Goal: Information Seeking & Learning: Find specific fact

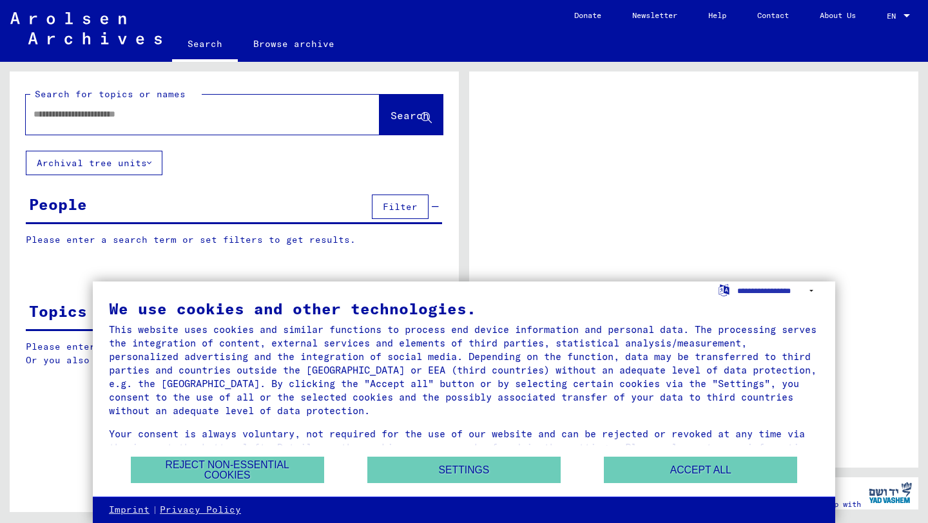
click at [714, 489] on div "We use cookies and other technologies. This website uses cookies and similar fu…" at bounding box center [464, 390] width 742 height 216
click at [694, 474] on button "Accept all" at bounding box center [700, 470] width 193 height 26
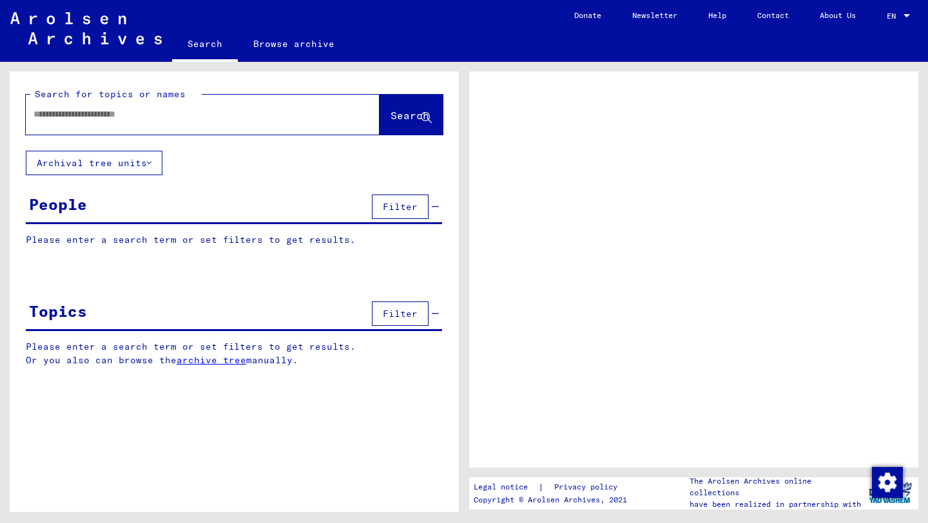
click at [241, 122] on div at bounding box center [187, 114] width 323 height 29
click at [162, 111] on input "text" at bounding box center [191, 115] width 315 height 14
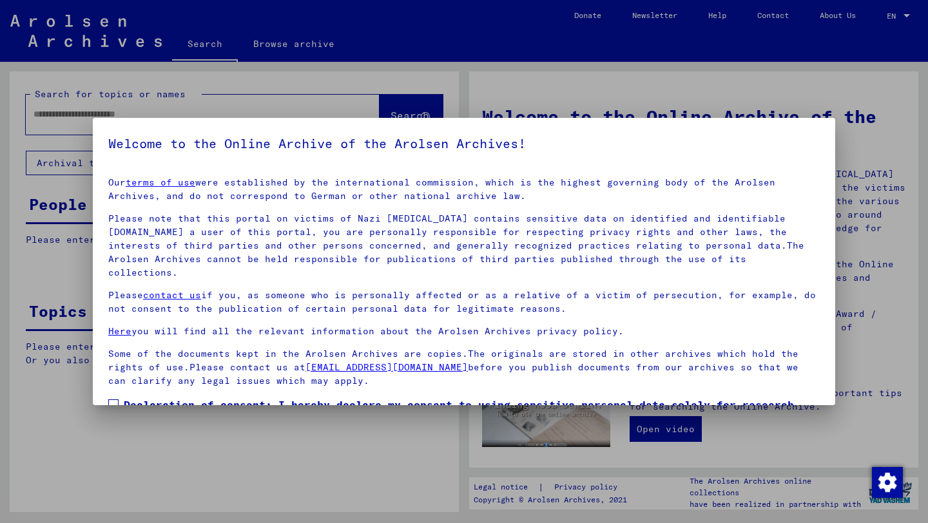
scroll to position [70, 0]
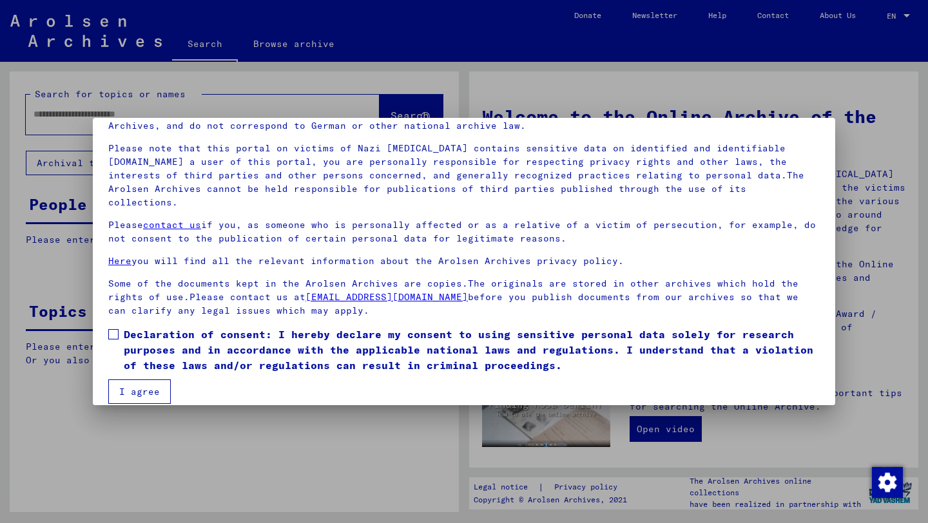
click at [108, 329] on span at bounding box center [113, 334] width 10 height 10
click at [135, 361] on mat-checkbox "Declaration of consent: I hereby declare my consent to using sensitive personal…" at bounding box center [463, 353] width 711 height 53
click at [134, 379] on button "I agree" at bounding box center [139, 391] width 62 height 24
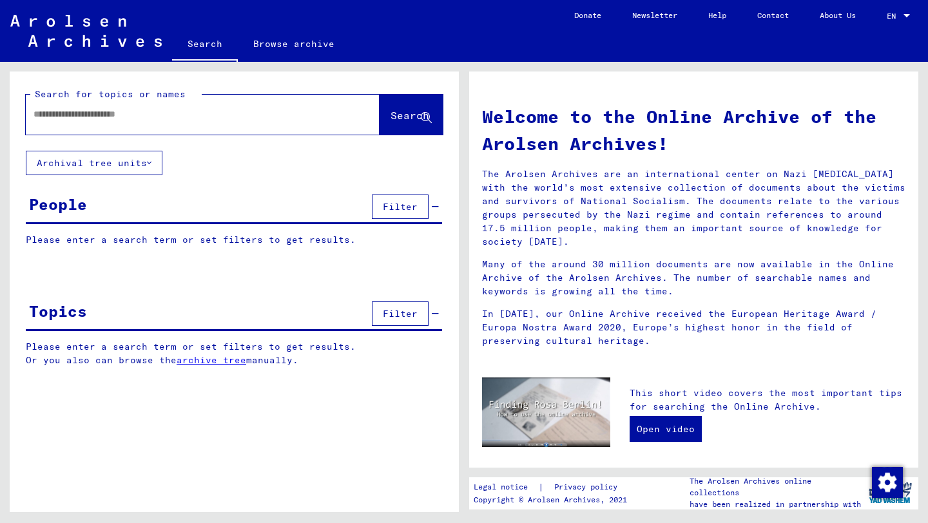
click at [81, 115] on input "text" at bounding box center [187, 115] width 307 height 14
type input "**********"
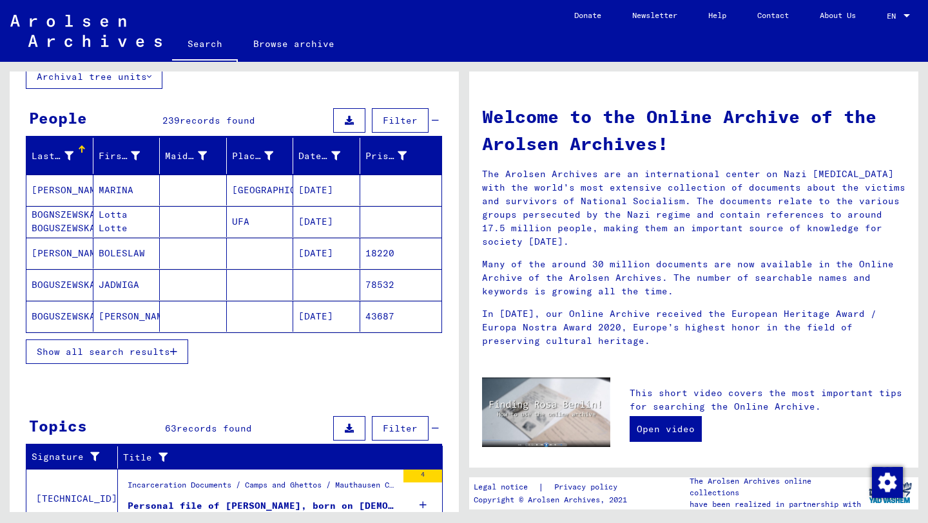
scroll to position [90, 0]
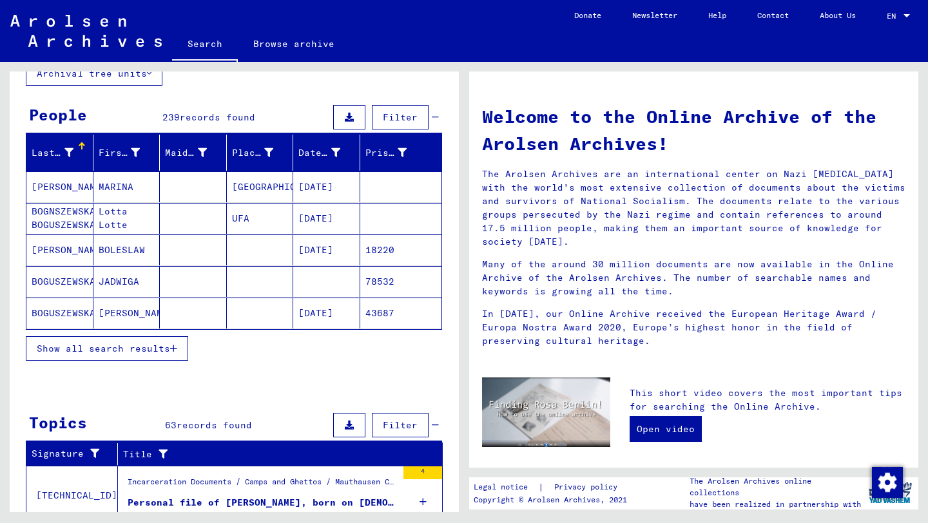
click at [78, 345] on span "Show all search results" at bounding box center [103, 349] width 133 height 12
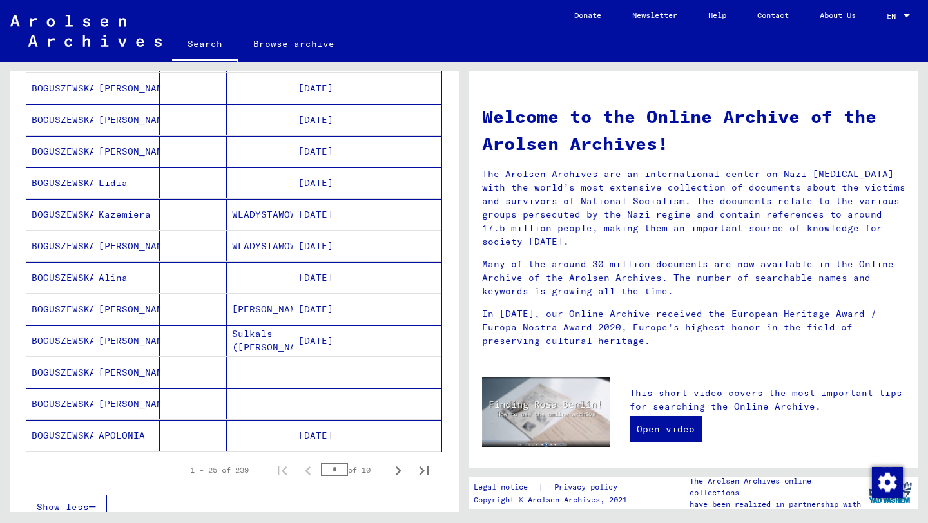
scroll to position [670, 0]
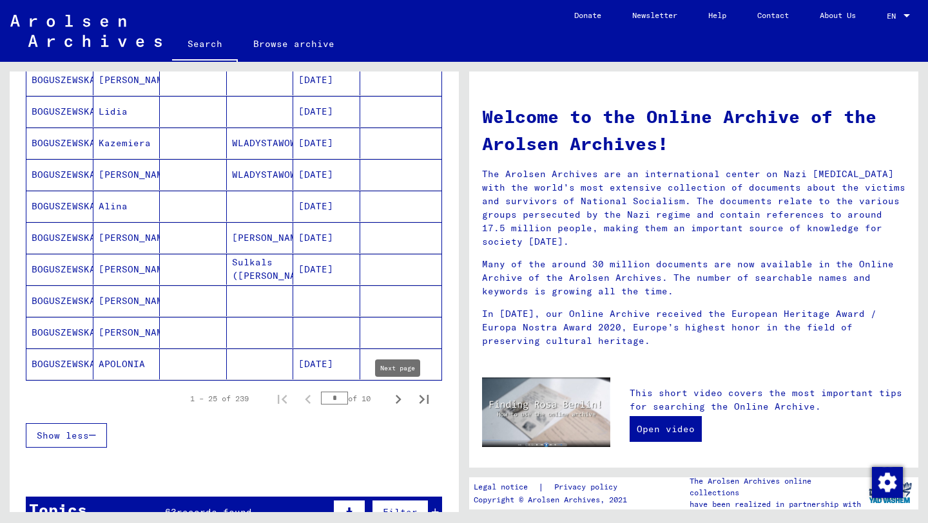
click at [394, 398] on icon "Next page" at bounding box center [398, 399] width 18 height 18
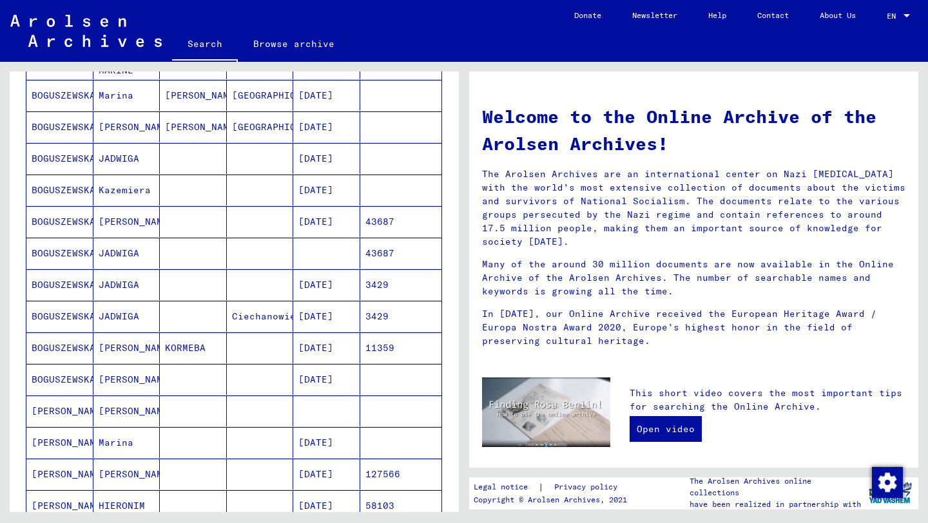
scroll to position [396, 0]
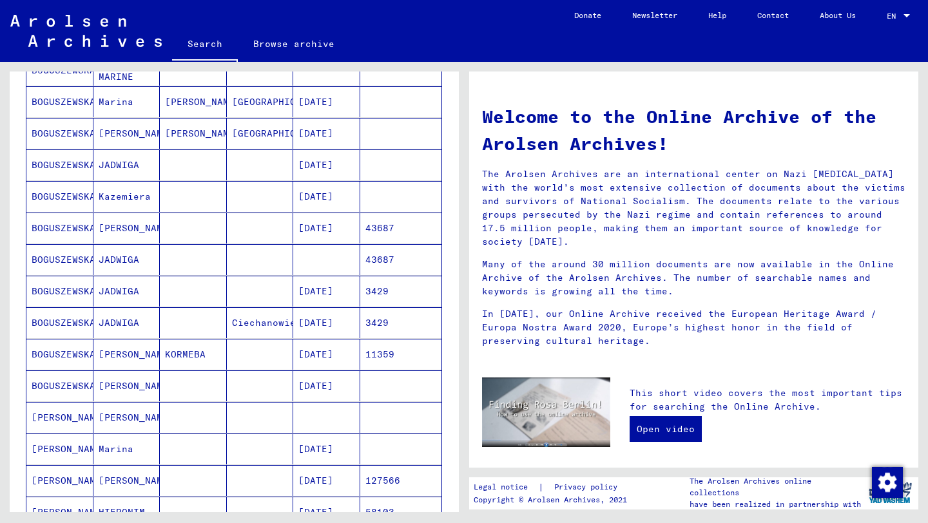
click at [53, 222] on mat-cell "BOGUSZEWSKA" at bounding box center [59, 228] width 67 height 31
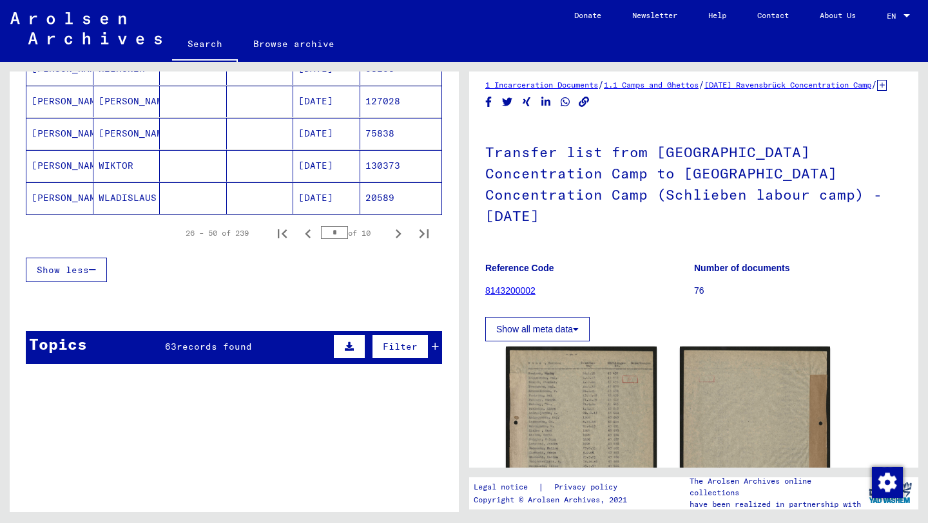
scroll to position [843, 0]
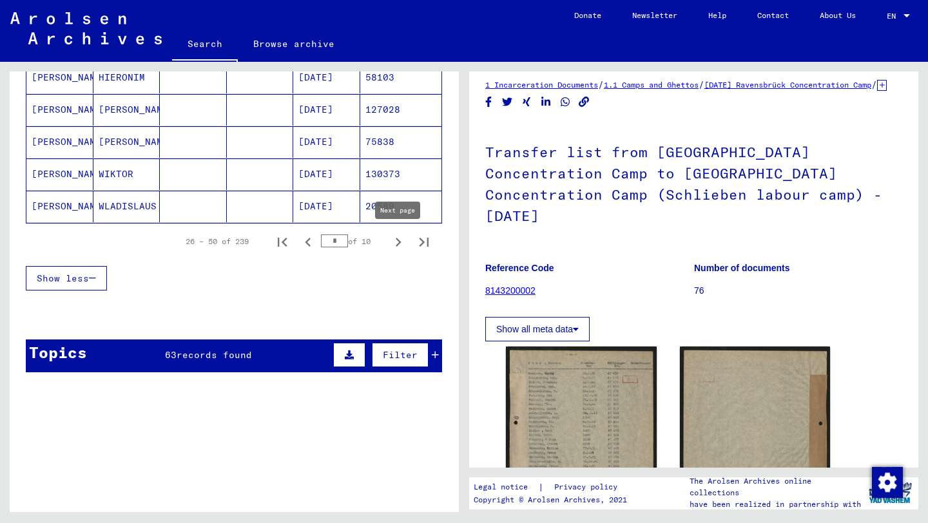
click at [398, 244] on icon "Next page" at bounding box center [399, 242] width 6 height 9
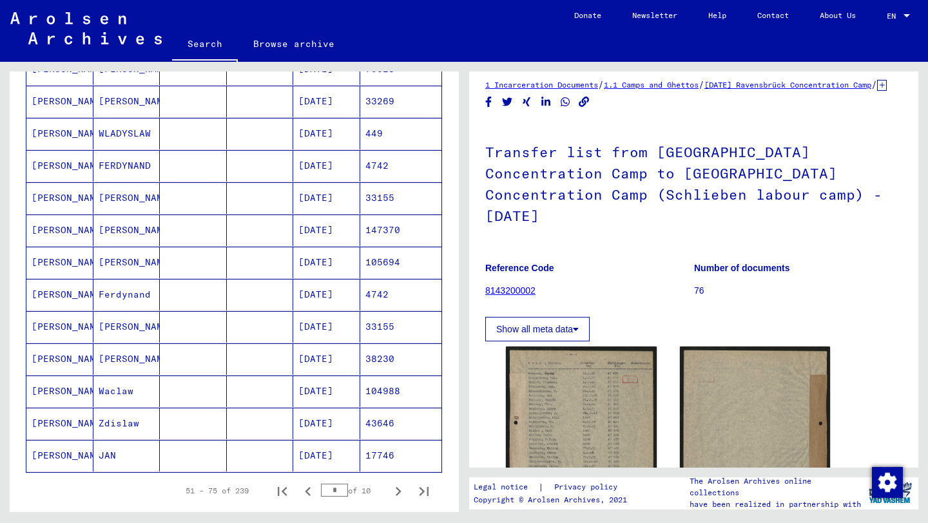
scroll to position [593, 0]
click at [72, 231] on mat-cell "[PERSON_NAME]" at bounding box center [59, 231] width 67 height 32
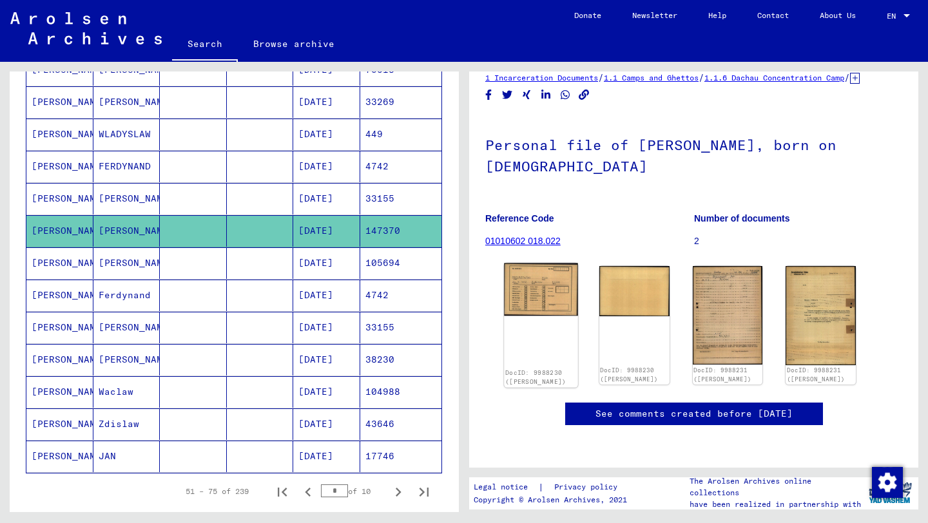
scroll to position [158, 0]
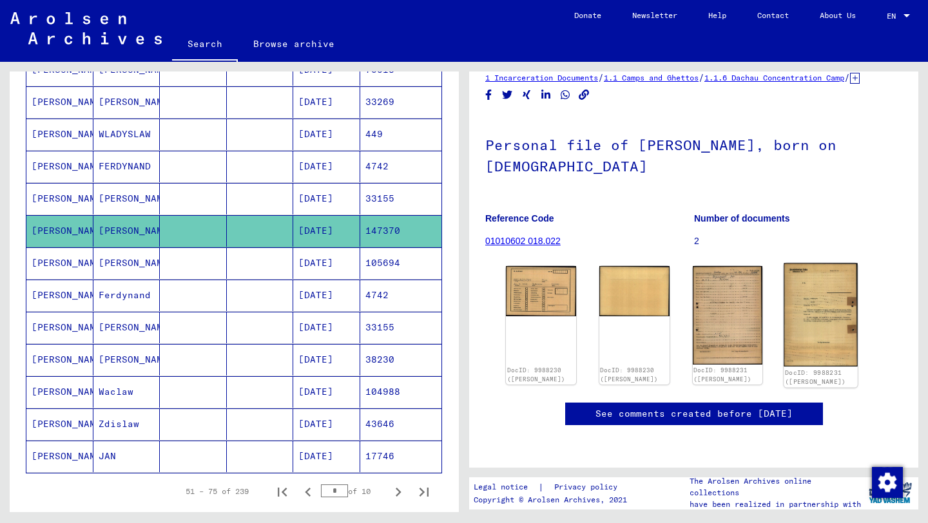
click at [825, 264] on img at bounding box center [820, 316] width 73 height 104
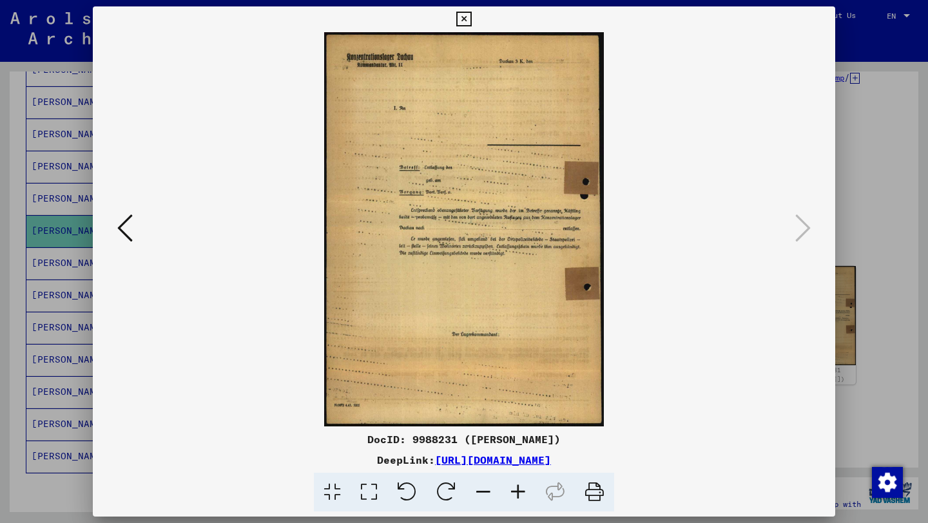
click at [477, 258] on img at bounding box center [464, 229] width 655 height 394
click at [522, 488] on icon at bounding box center [518, 492] width 35 height 39
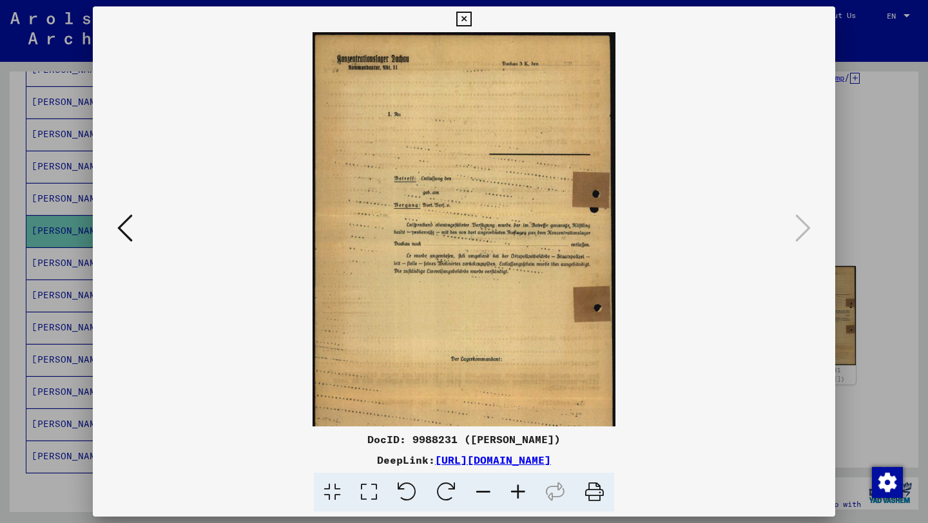
click at [522, 488] on icon at bounding box center [518, 492] width 35 height 39
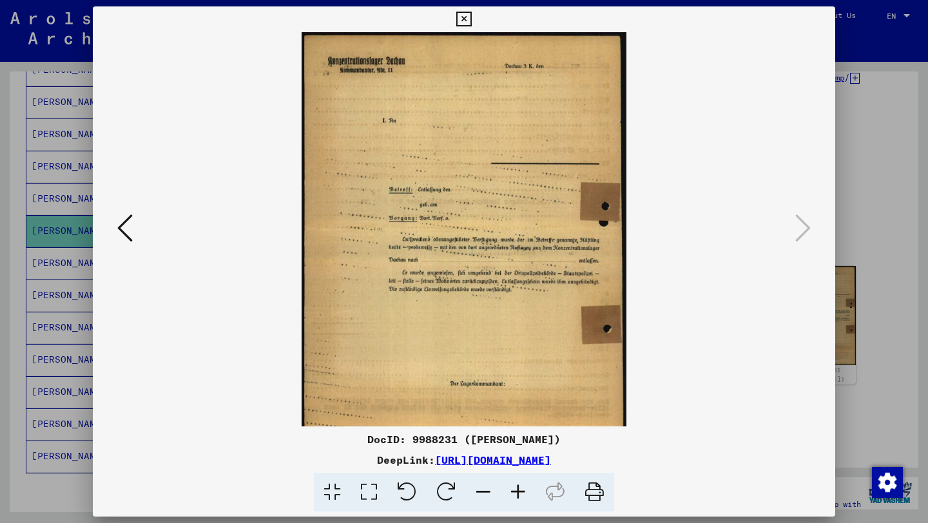
click at [522, 488] on icon at bounding box center [518, 492] width 35 height 39
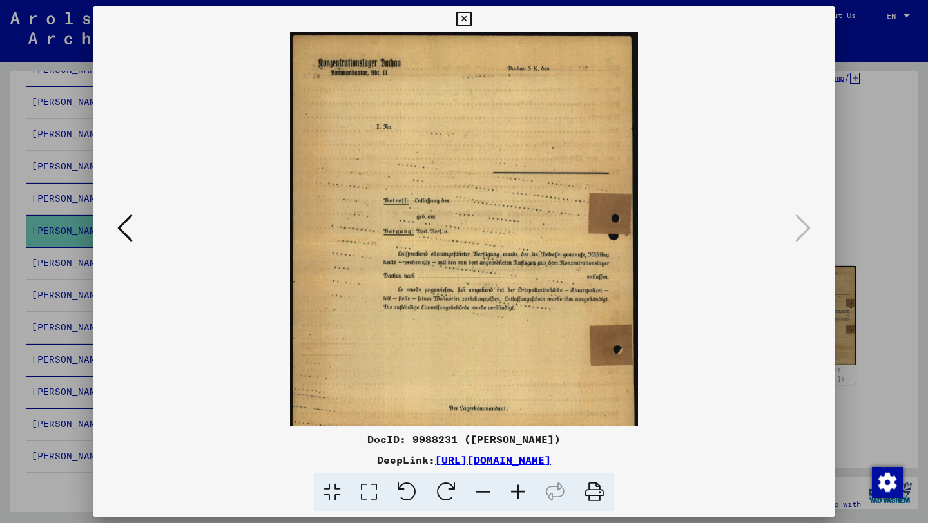
click at [522, 488] on icon at bounding box center [518, 492] width 35 height 39
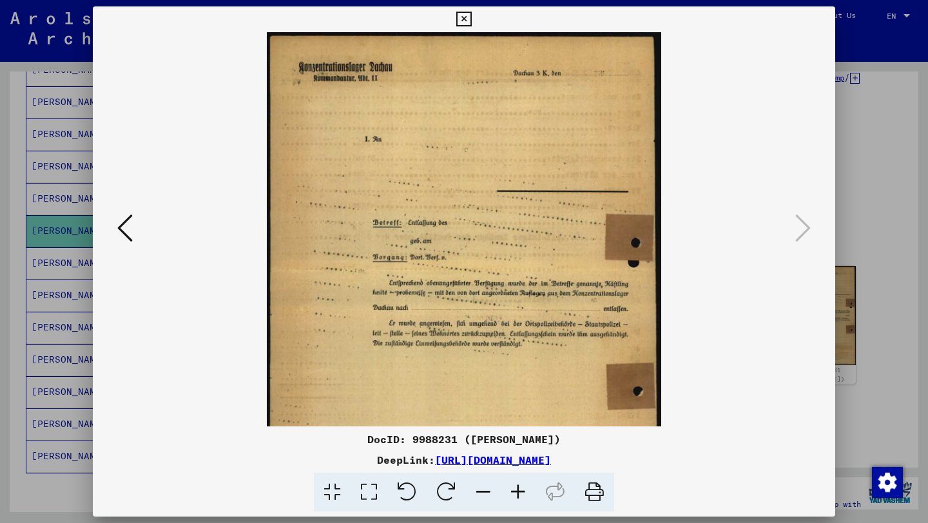
click at [522, 488] on icon at bounding box center [518, 492] width 35 height 39
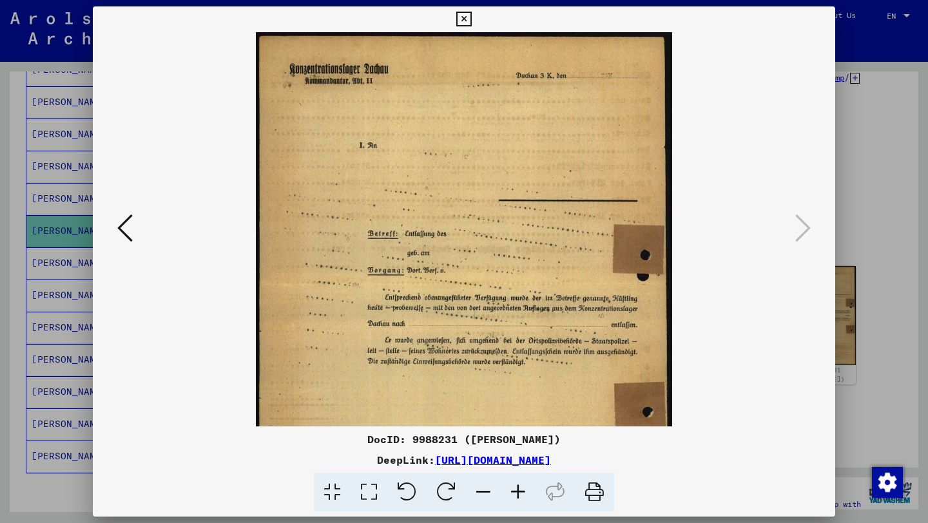
click at [522, 488] on icon at bounding box center [518, 492] width 35 height 39
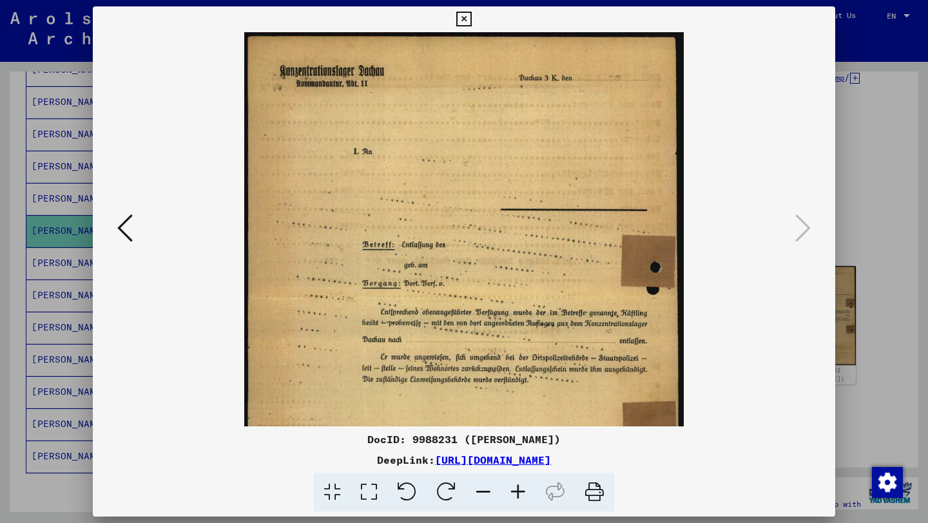
click at [522, 488] on icon at bounding box center [518, 492] width 35 height 39
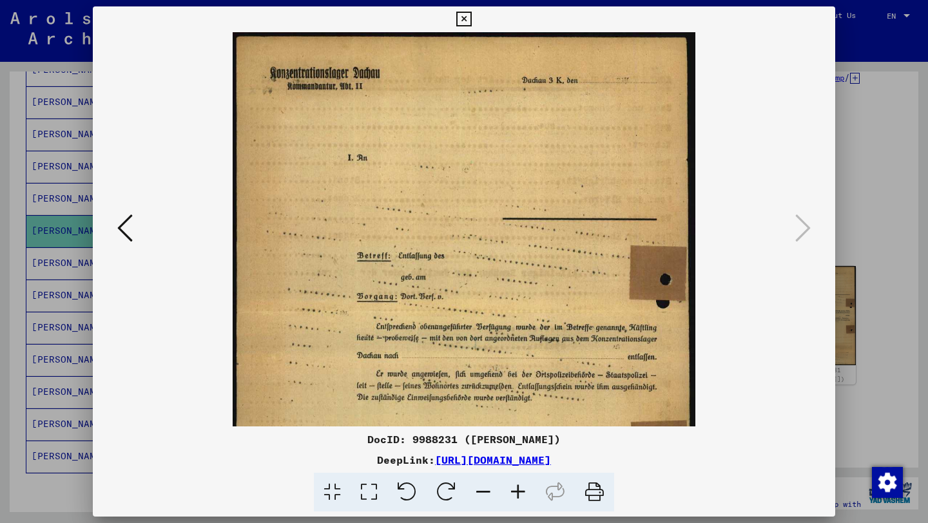
click at [470, 19] on icon at bounding box center [463, 19] width 15 height 15
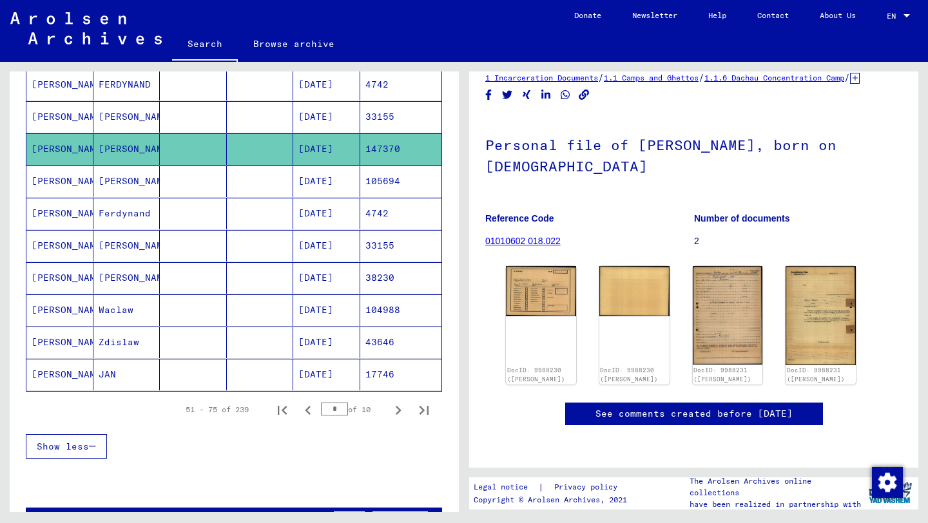
scroll to position [682, 0]
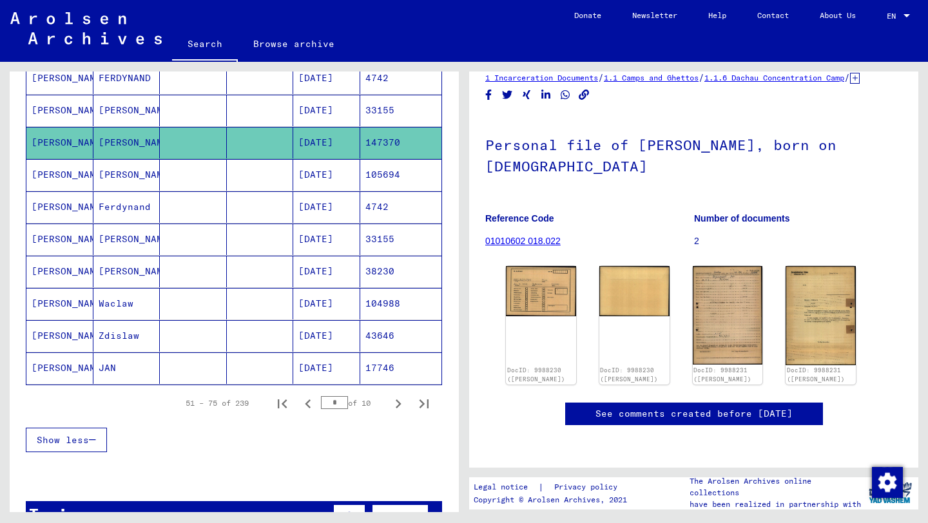
click at [389, 371] on mat-cell "17746" at bounding box center [401, 368] width 82 height 32
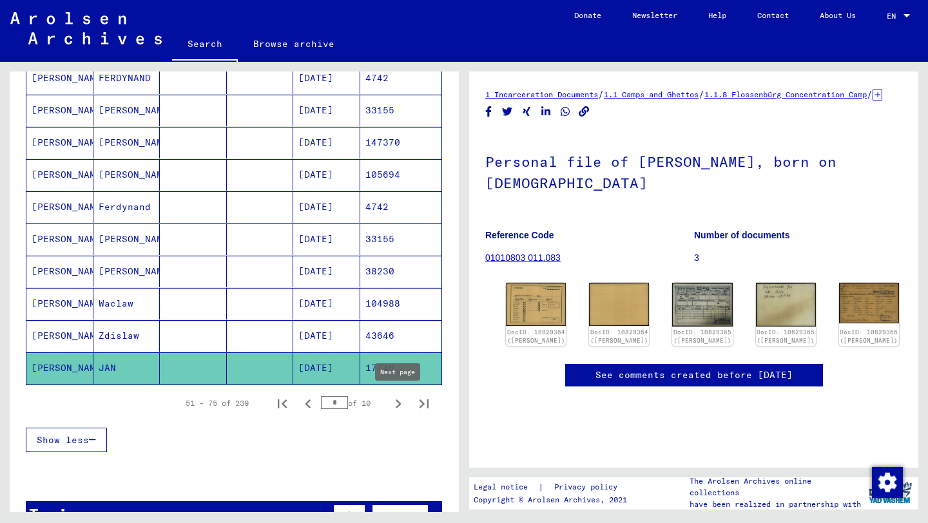
click at [392, 410] on icon "Next page" at bounding box center [398, 404] width 18 height 18
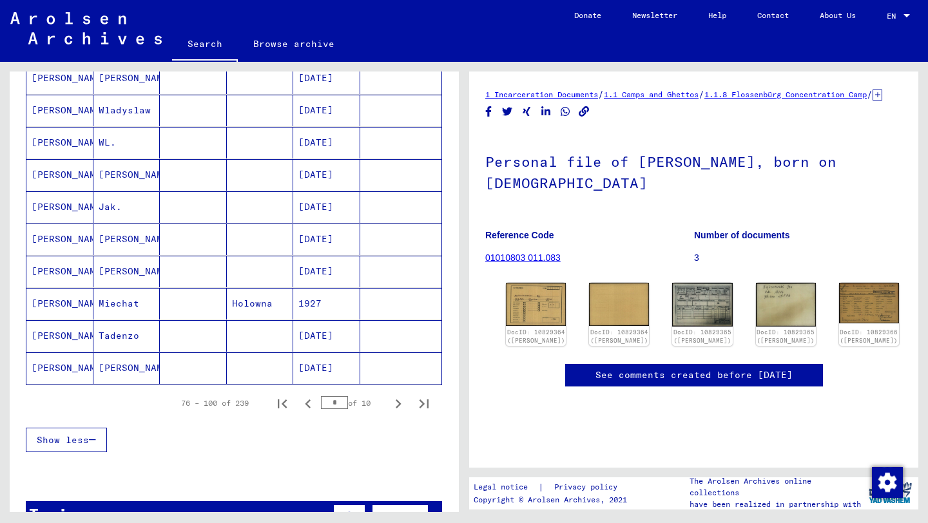
click at [392, 410] on icon "Next page" at bounding box center [398, 404] width 18 height 18
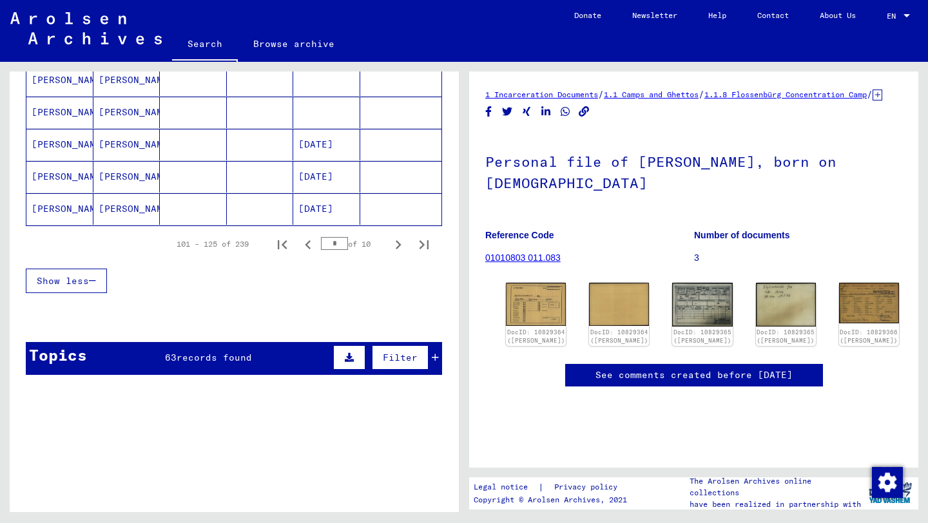
scroll to position [798, 0]
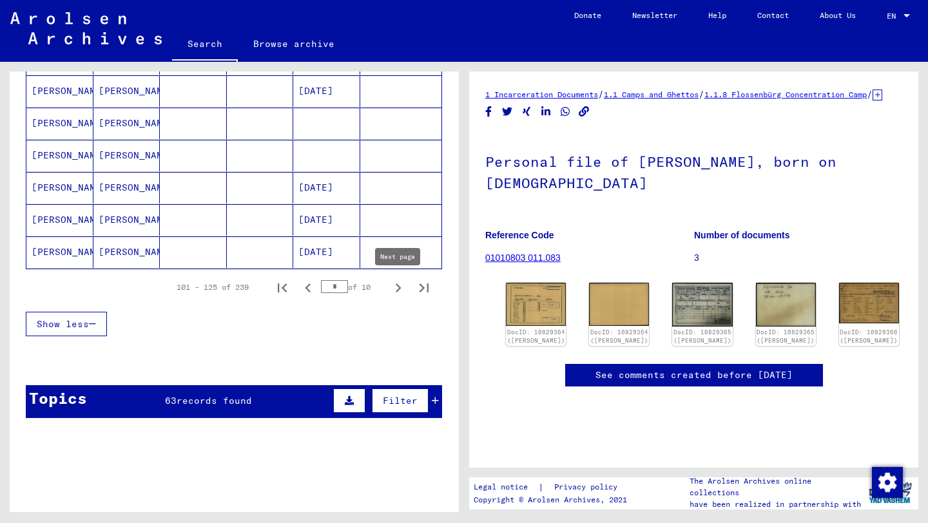
click at [387, 286] on button "Next page" at bounding box center [398, 287] width 26 height 26
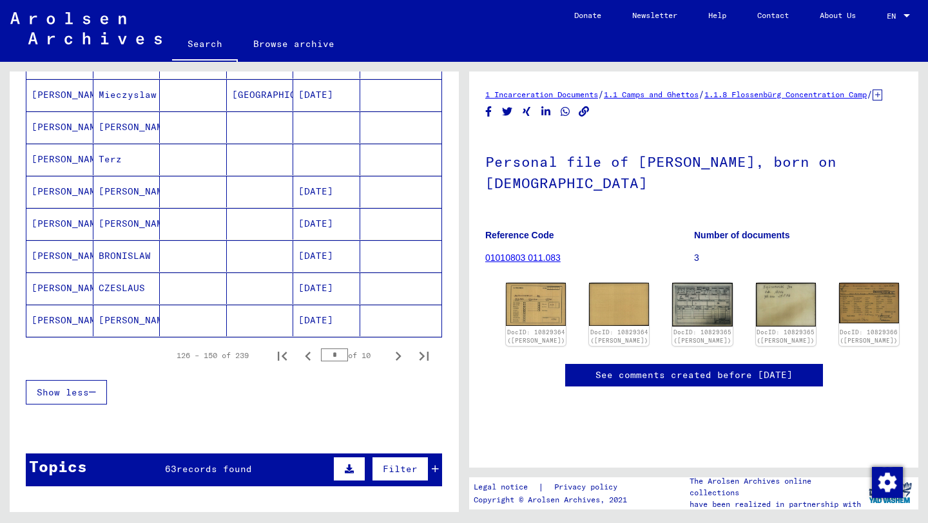
scroll to position [767, 0]
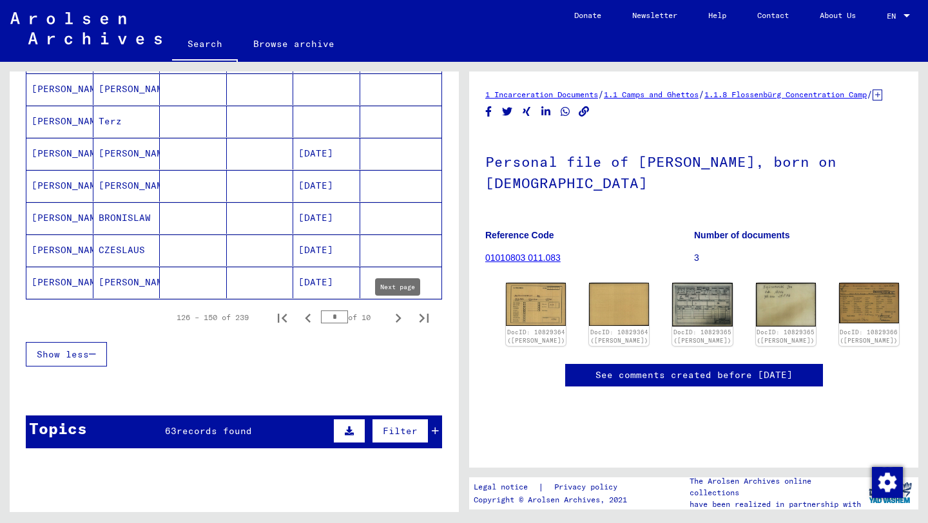
click at [396, 320] on icon "Next page" at bounding box center [398, 318] width 18 height 18
click at [394, 317] on icon "Next page" at bounding box center [398, 318] width 18 height 18
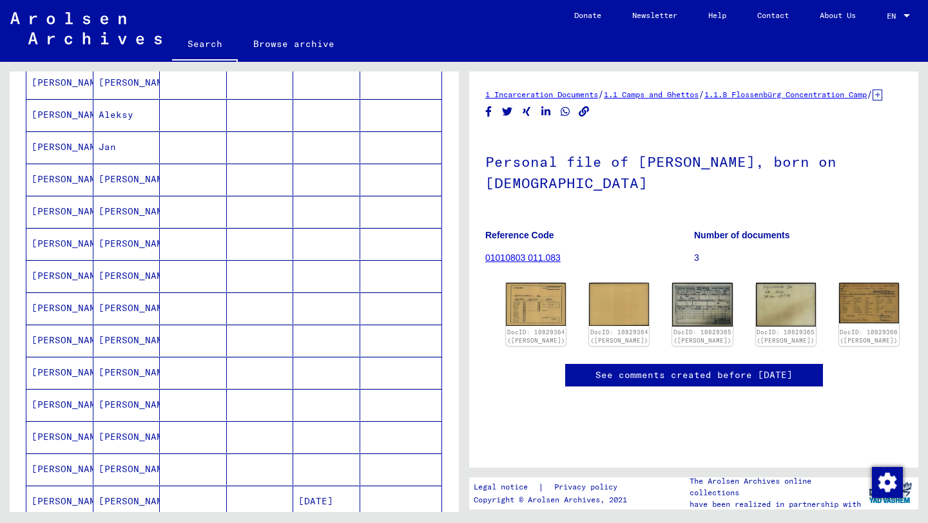
scroll to position [213, 0]
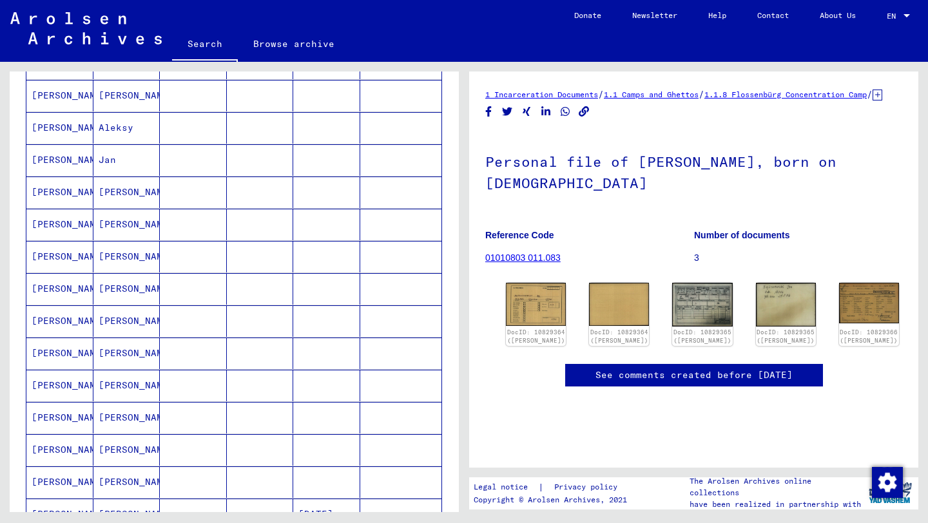
click at [111, 92] on mat-cell "[PERSON_NAME]" at bounding box center [126, 96] width 67 height 32
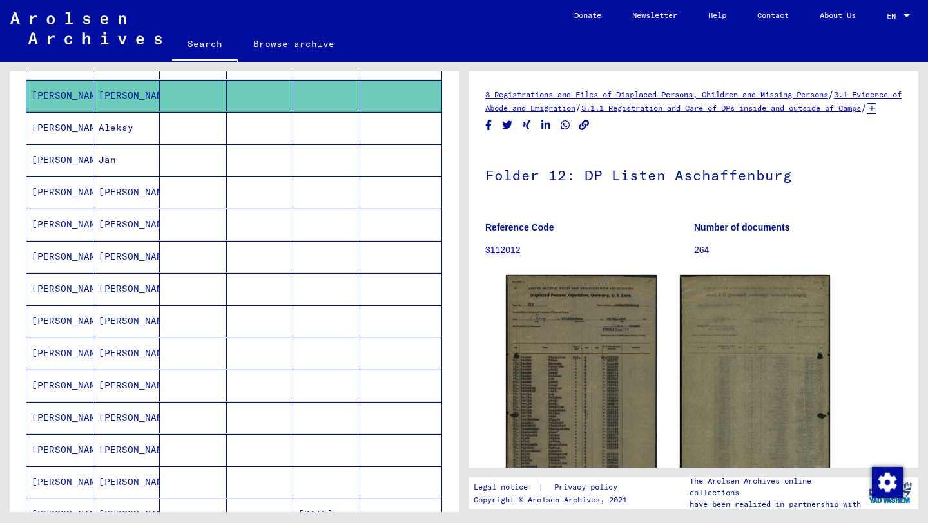
scroll to position [13, 0]
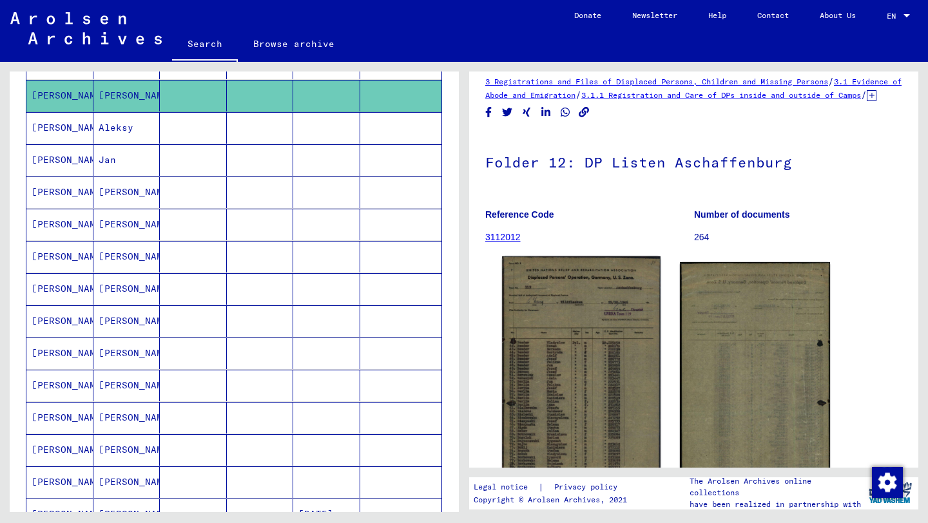
click at [576, 343] on img at bounding box center [581, 374] width 158 height 236
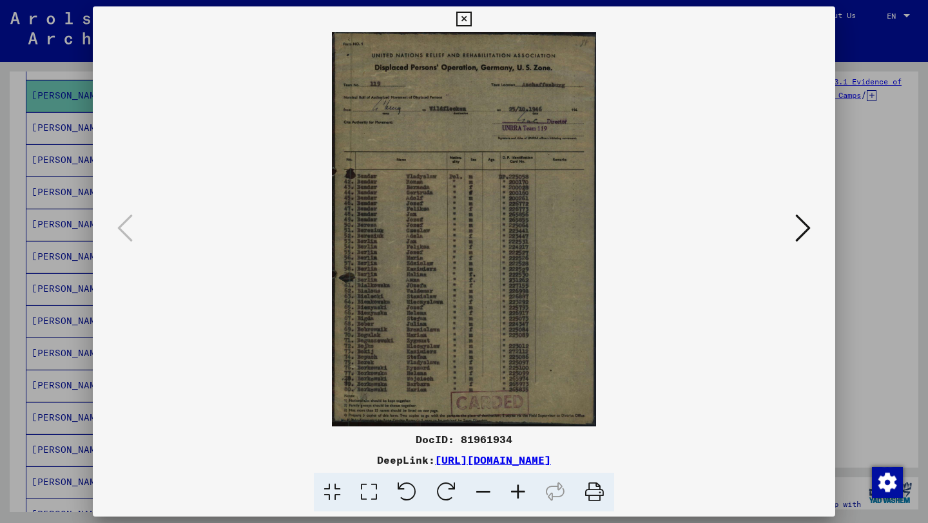
click at [519, 484] on icon at bounding box center [518, 492] width 35 height 39
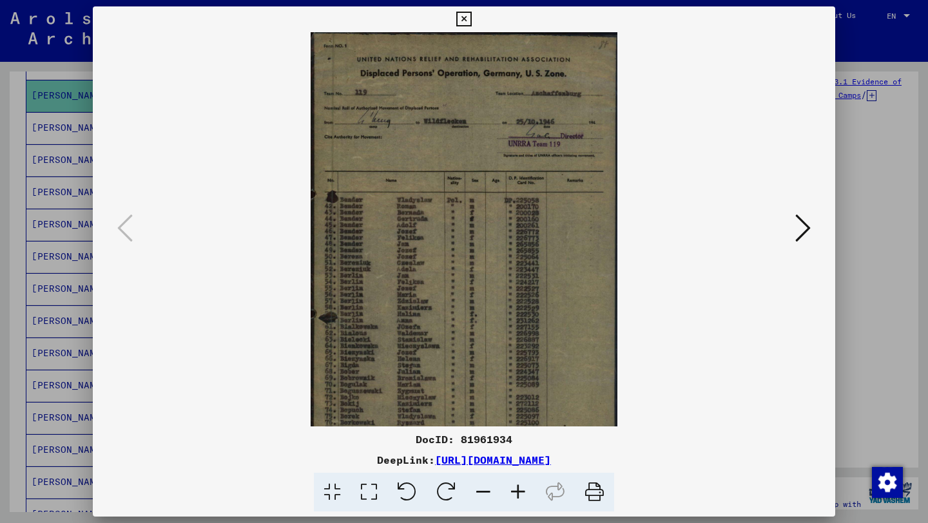
click at [519, 484] on icon at bounding box center [518, 492] width 35 height 39
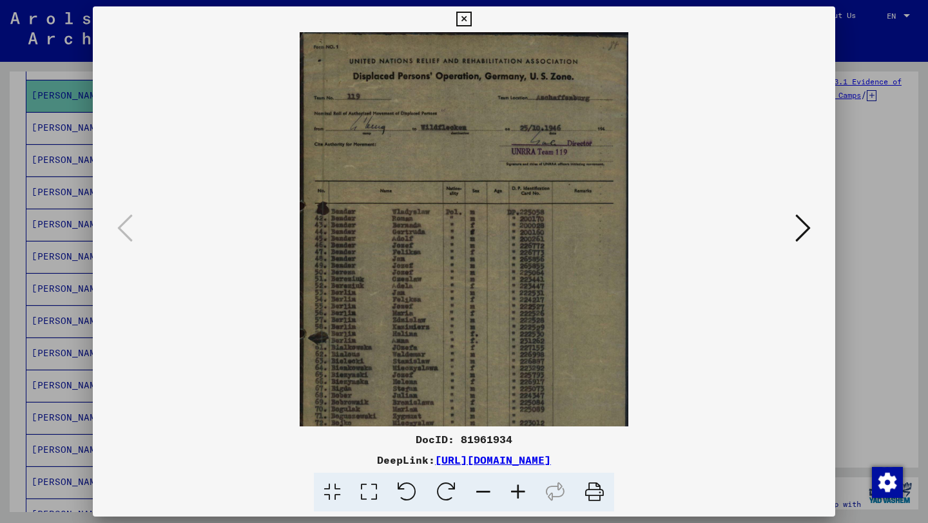
click at [519, 484] on icon at bounding box center [518, 492] width 35 height 39
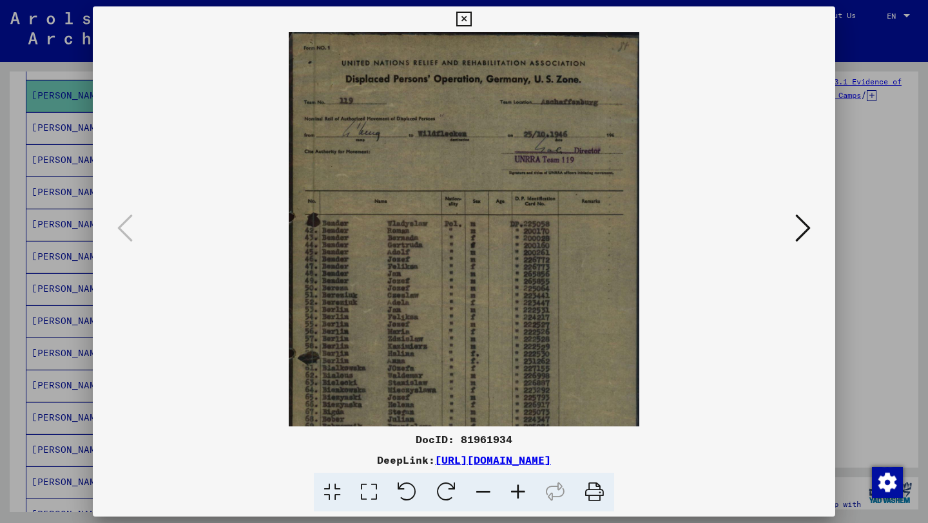
click at [519, 484] on icon at bounding box center [518, 492] width 35 height 39
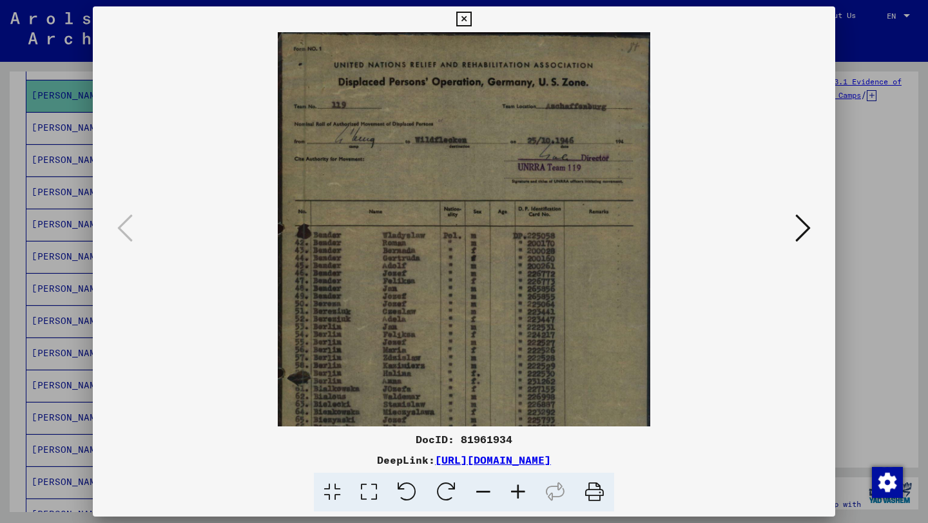
click at [519, 484] on icon at bounding box center [518, 492] width 35 height 39
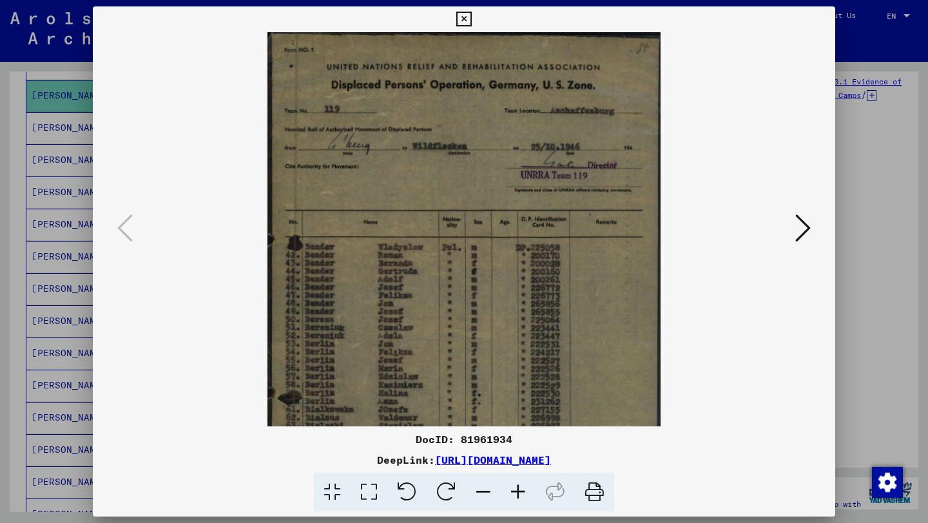
click at [519, 484] on icon at bounding box center [518, 492] width 35 height 39
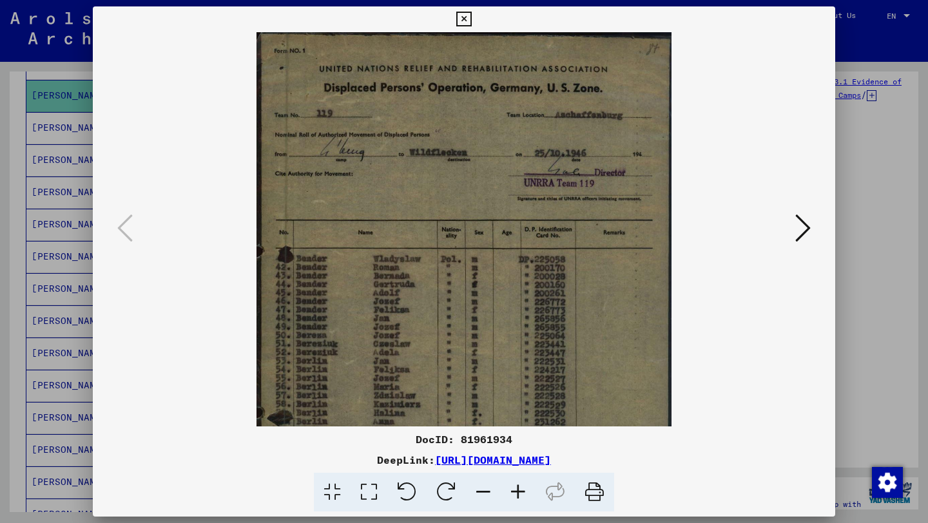
click at [495, 494] on icon at bounding box center [483, 492] width 35 height 39
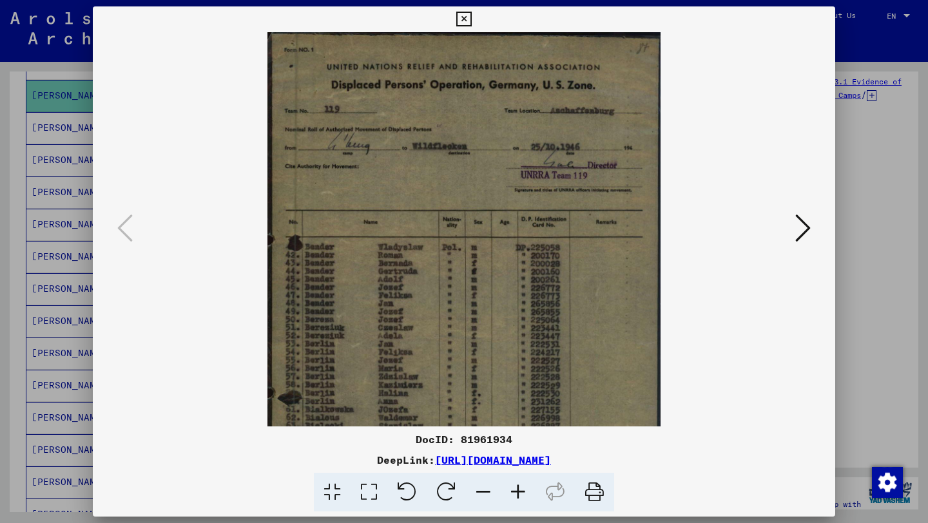
click at [495, 494] on icon at bounding box center [483, 492] width 35 height 39
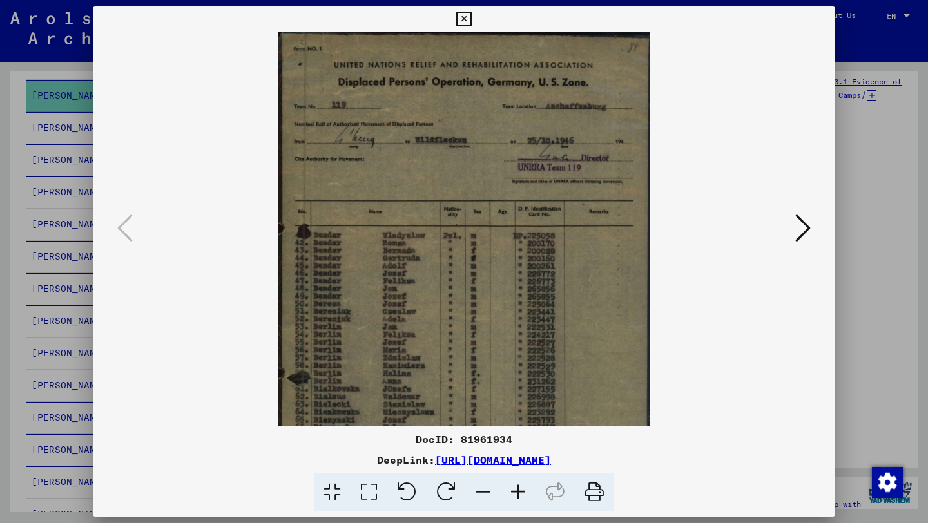
click at [495, 494] on icon at bounding box center [483, 492] width 35 height 39
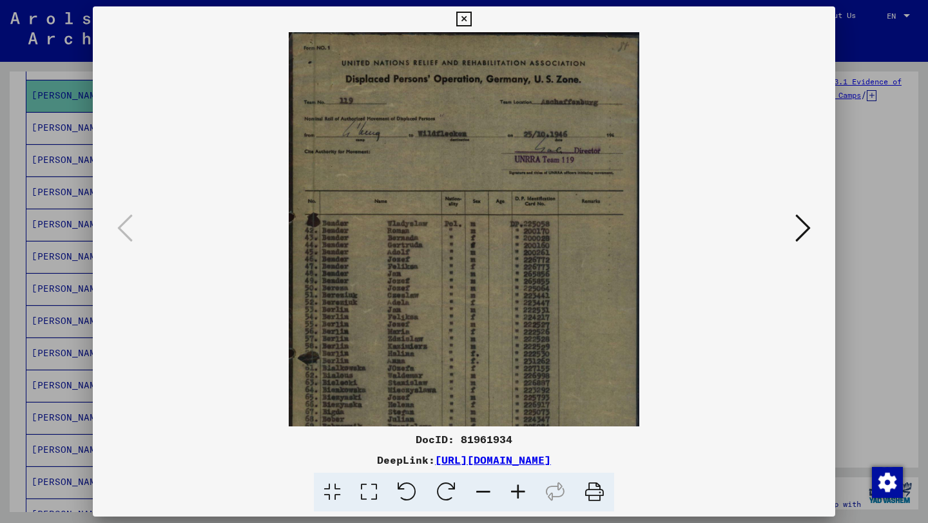
click at [495, 494] on icon at bounding box center [483, 492] width 35 height 39
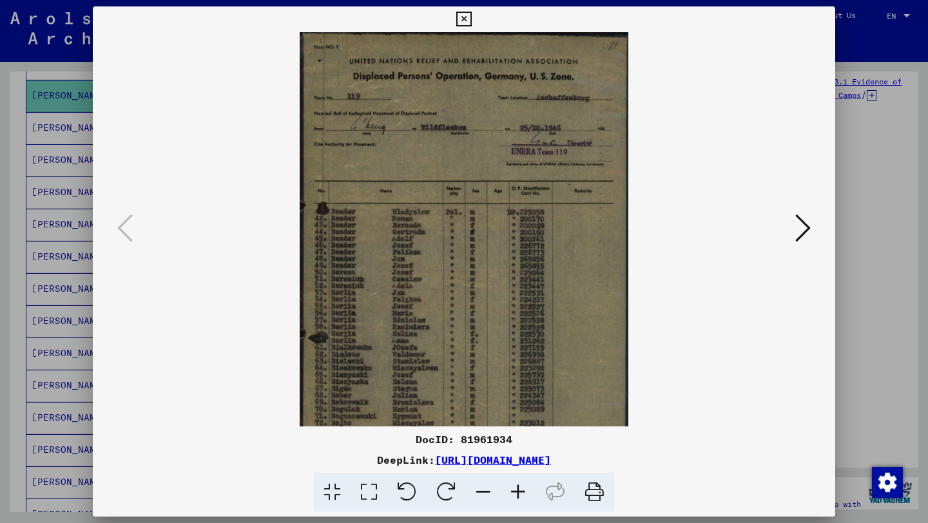
click at [457, 28] on button at bounding box center [463, 19] width 23 height 26
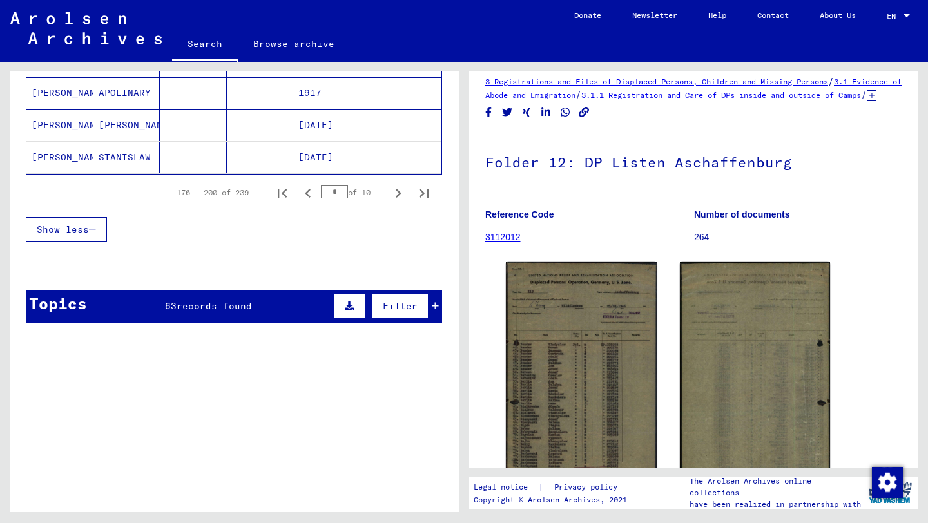
scroll to position [888, 0]
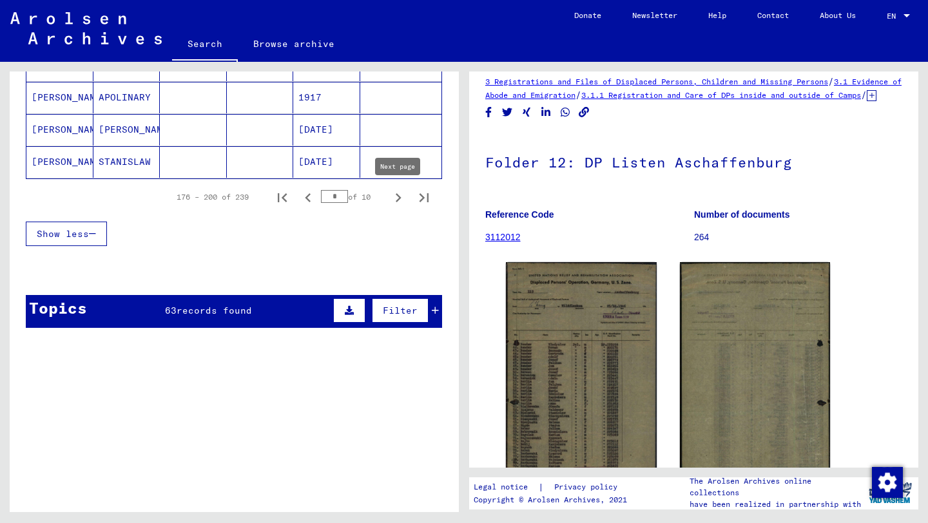
click at [397, 196] on icon "Next page" at bounding box center [398, 198] width 18 height 18
type input "*"
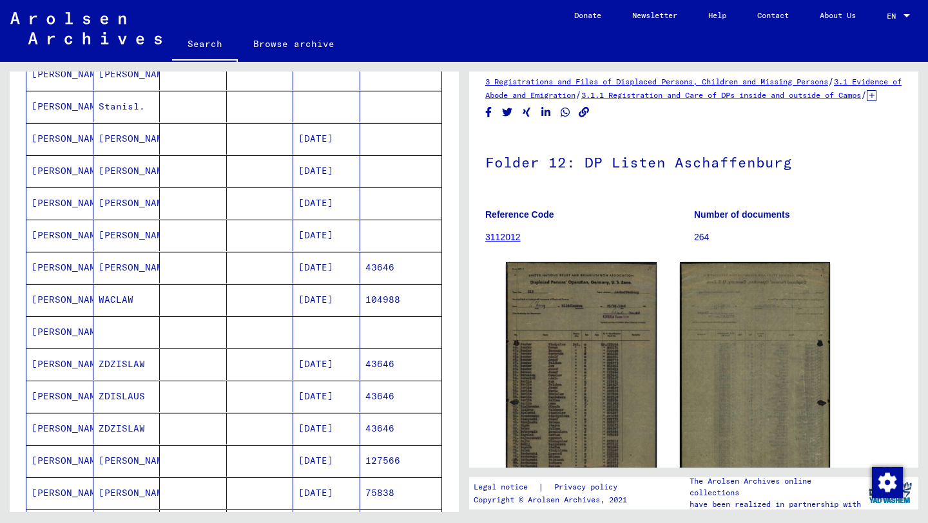
scroll to position [407, 0]
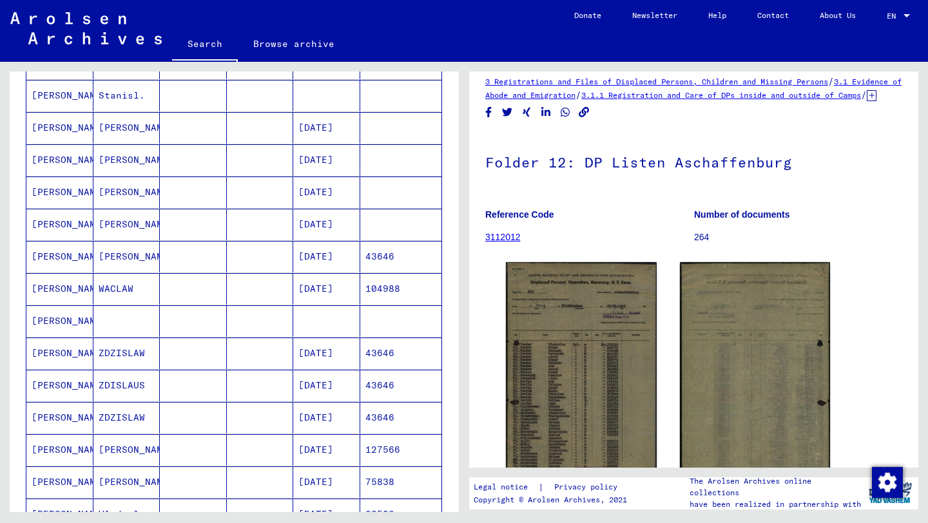
click at [324, 357] on mat-cell "[DATE]" at bounding box center [326, 354] width 67 height 32
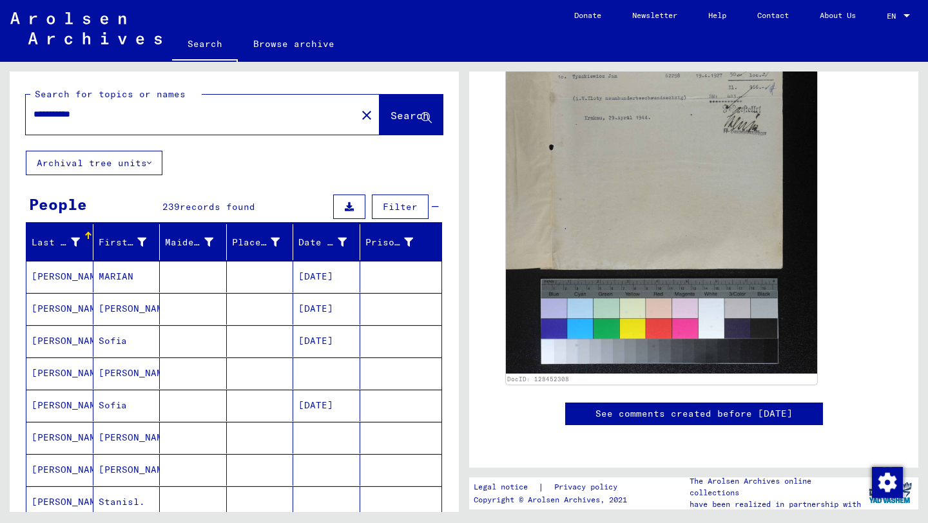
click at [169, 119] on input "**********" at bounding box center [191, 115] width 315 height 14
type input "**********"
click at [390, 119] on span "Search" at bounding box center [409, 115] width 39 height 13
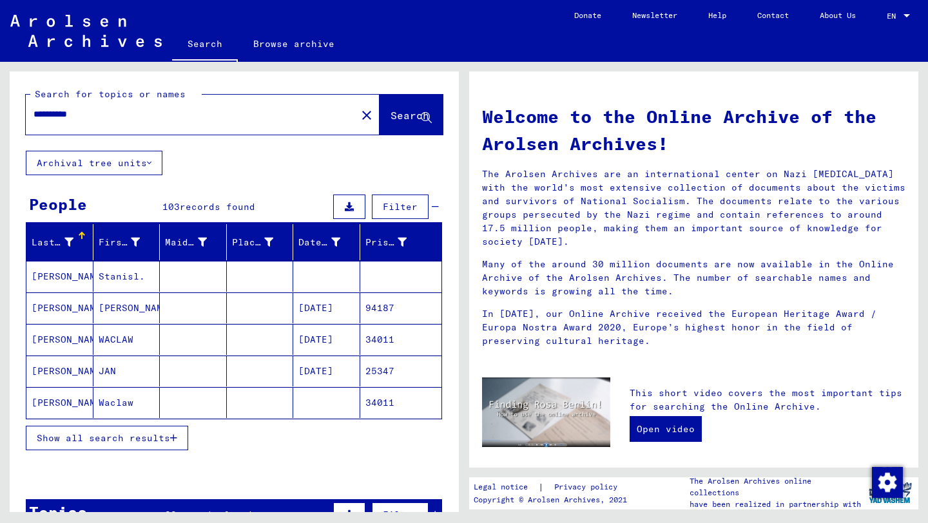
click at [60, 318] on mat-cell "[PERSON_NAME]" at bounding box center [59, 307] width 67 height 31
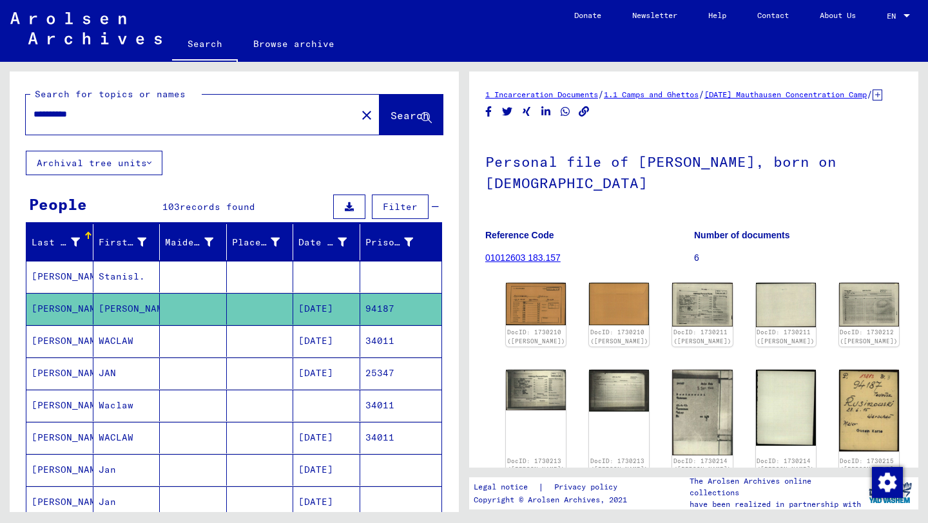
scroll to position [2, 0]
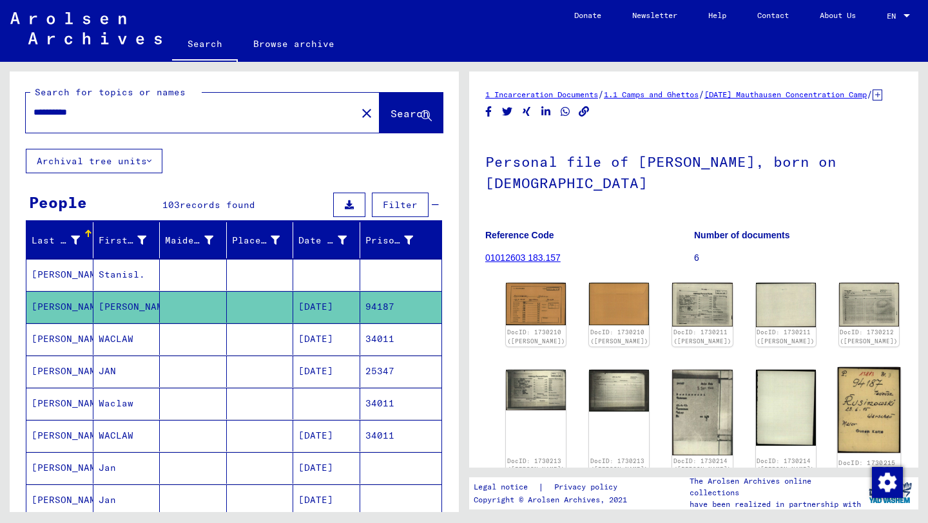
click at [837, 408] on img at bounding box center [868, 410] width 63 height 86
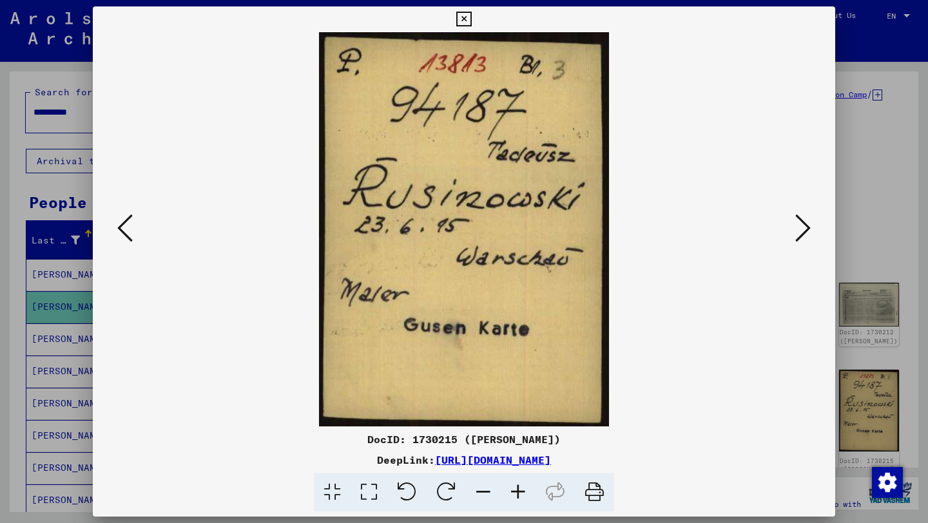
click at [811, 218] on button at bounding box center [802, 229] width 23 height 37
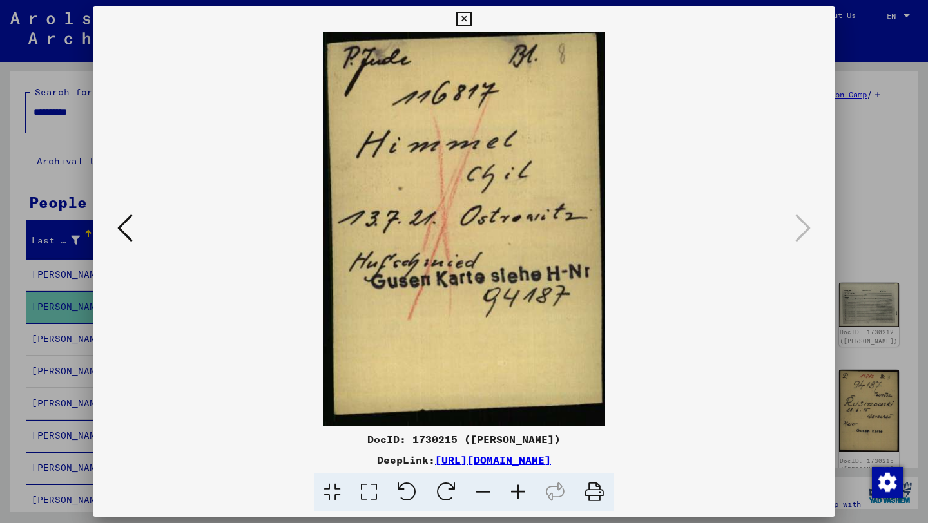
click at [461, 19] on icon at bounding box center [463, 19] width 15 height 15
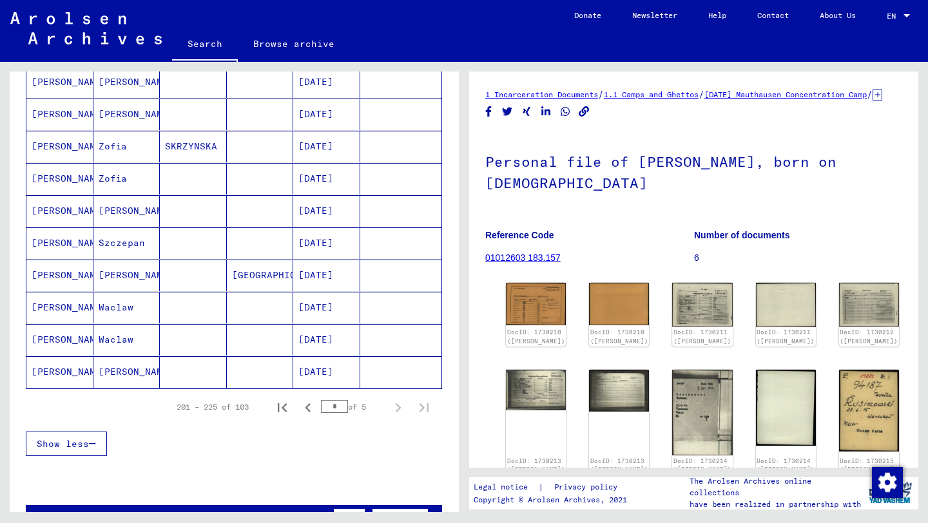
scroll to position [685, 0]
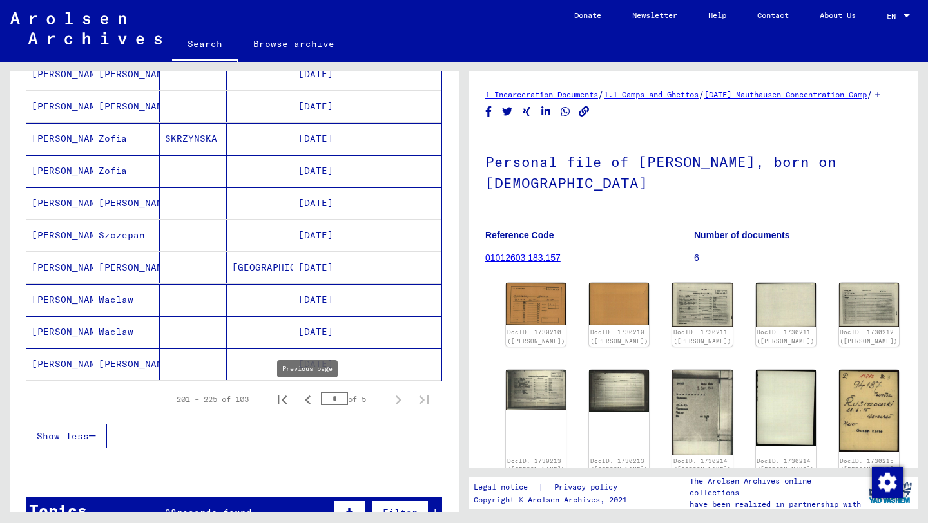
click at [306, 400] on icon "Previous page" at bounding box center [308, 400] width 6 height 9
type input "*"
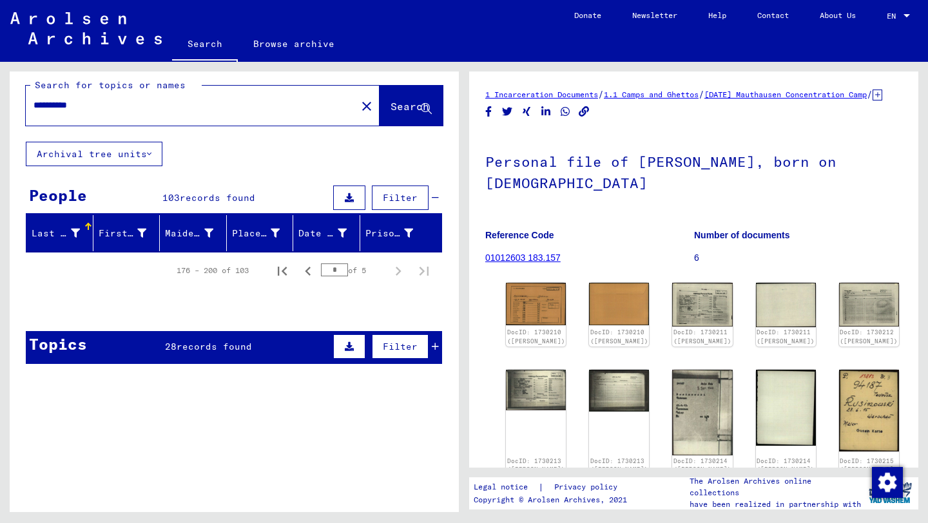
scroll to position [0, 0]
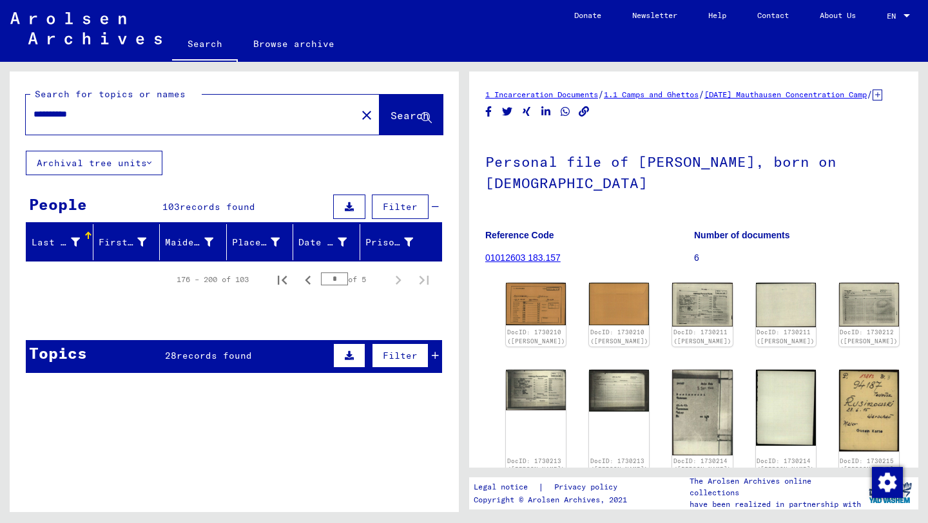
click at [119, 165] on button "Archival tree units" at bounding box center [94, 163] width 137 height 24
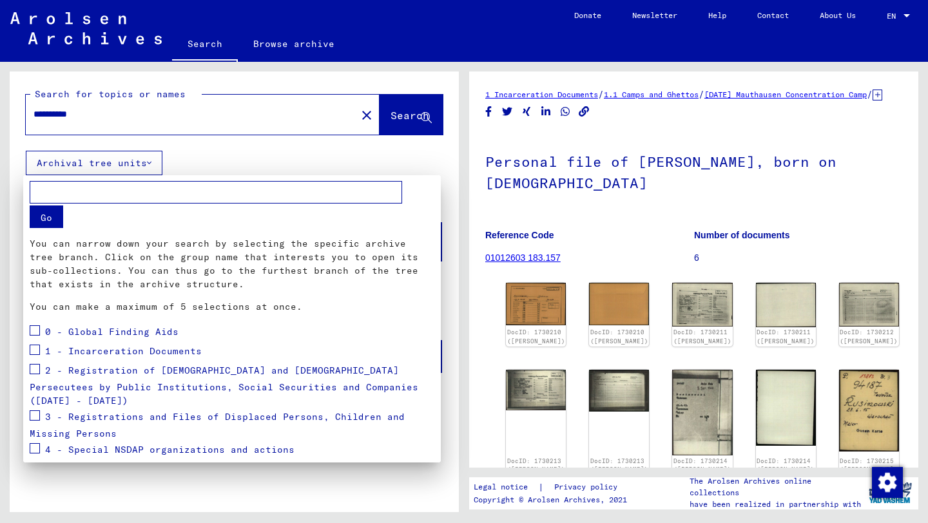
click at [119, 165] on div at bounding box center [464, 261] width 928 height 523
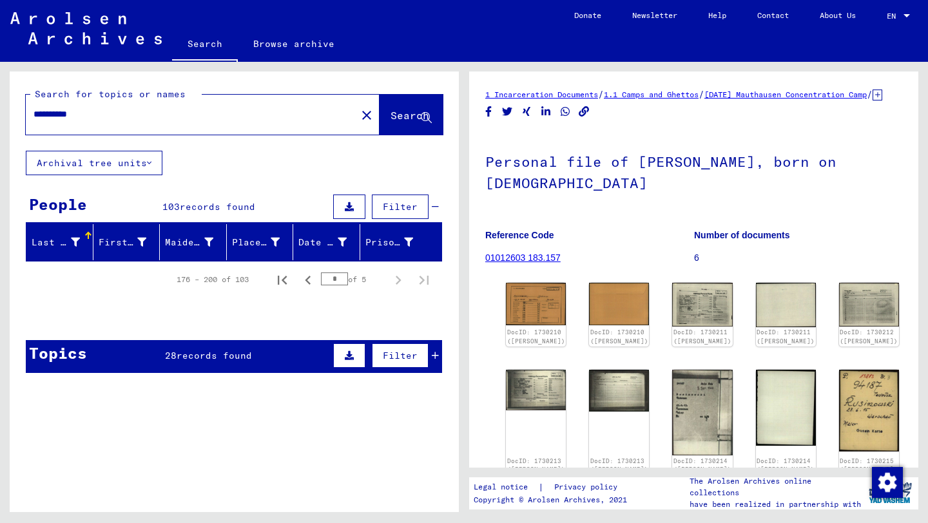
click at [394, 125] on button "Search" at bounding box center [410, 115] width 63 height 40
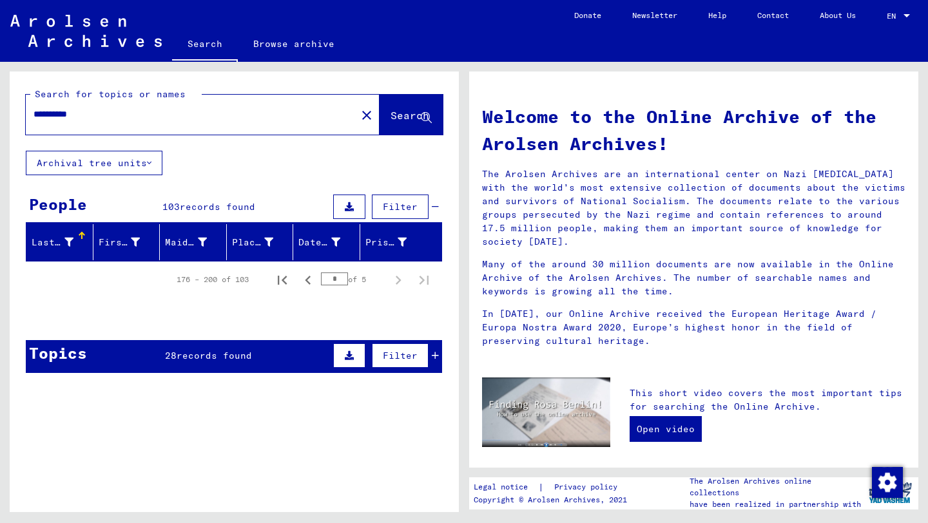
click at [398, 113] on span "Search" at bounding box center [409, 115] width 39 height 13
click at [425, 113] on icon at bounding box center [426, 118] width 11 height 11
click at [403, 117] on span "Search" at bounding box center [409, 115] width 39 height 13
click at [85, 122] on div "**********" at bounding box center [183, 114] width 315 height 29
click at [421, 110] on span "Search" at bounding box center [409, 115] width 39 height 13
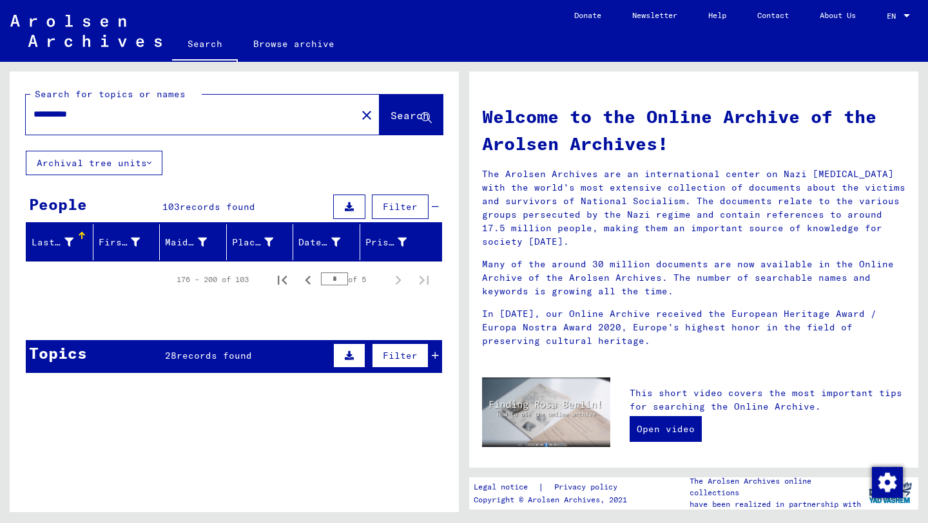
click at [396, 207] on span "Filter" at bounding box center [400, 207] width 35 height 12
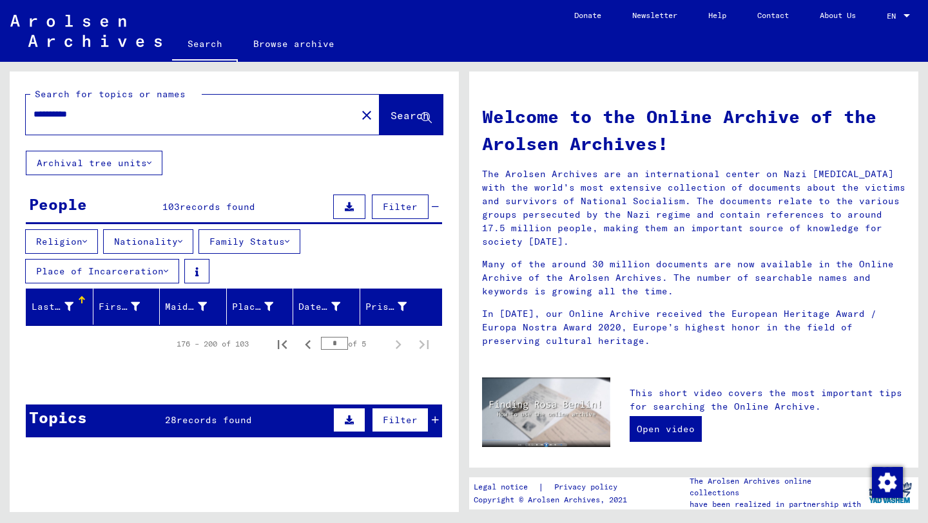
click at [396, 207] on span "Filter" at bounding box center [400, 207] width 35 height 12
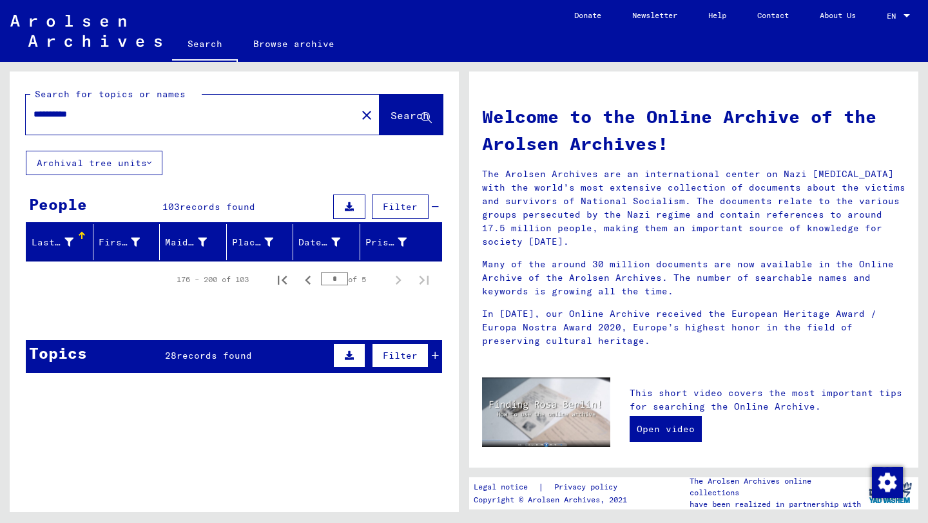
click at [396, 207] on span "Filter" at bounding box center [400, 207] width 35 height 12
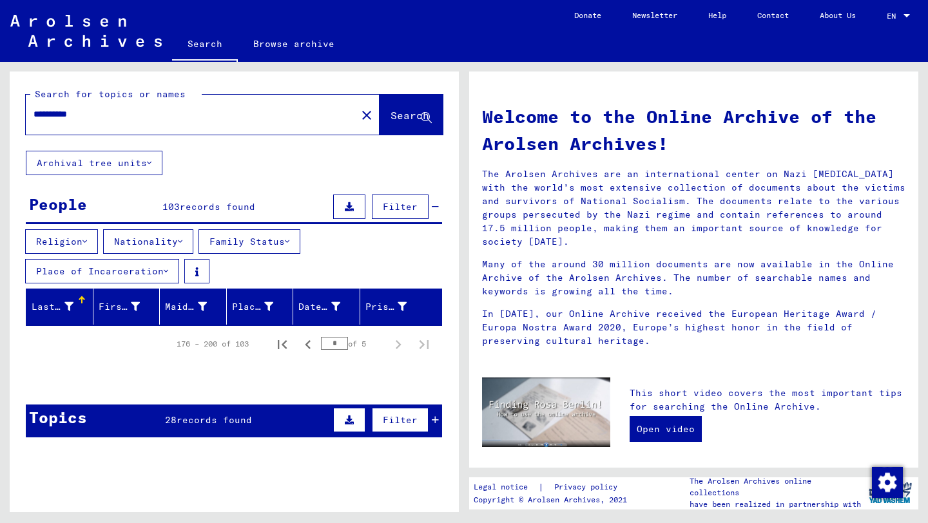
click at [81, 317] on mat-header-cell "Last Name" at bounding box center [59, 307] width 67 height 36
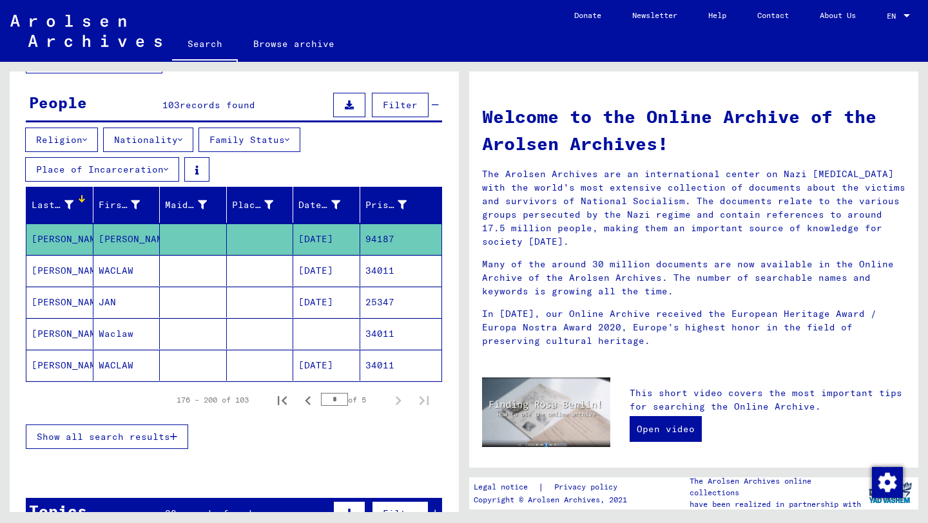
scroll to position [103, 0]
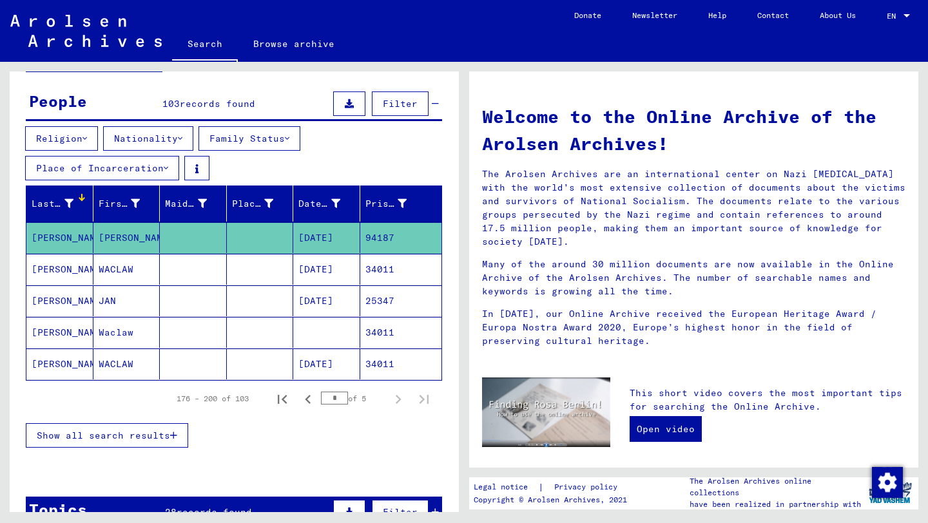
click at [319, 242] on mat-cell "[DATE]" at bounding box center [326, 237] width 67 height 31
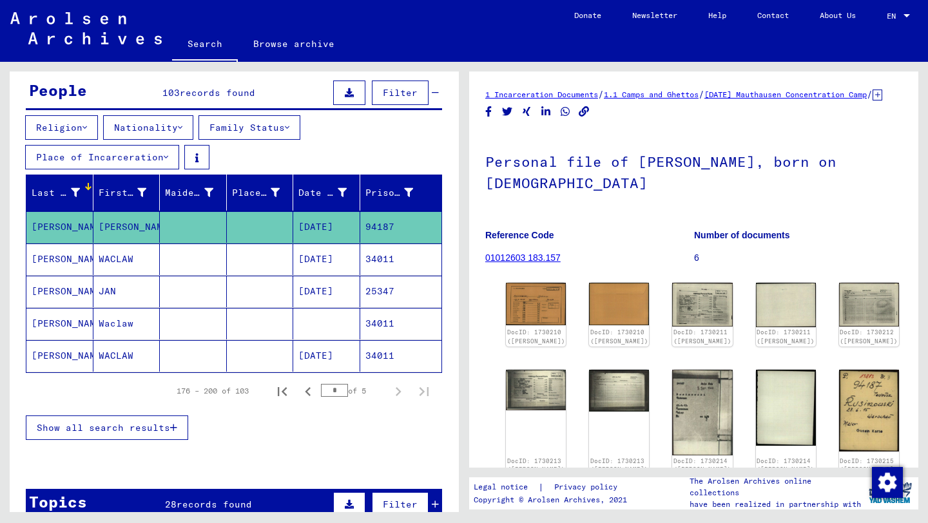
scroll to position [117, 0]
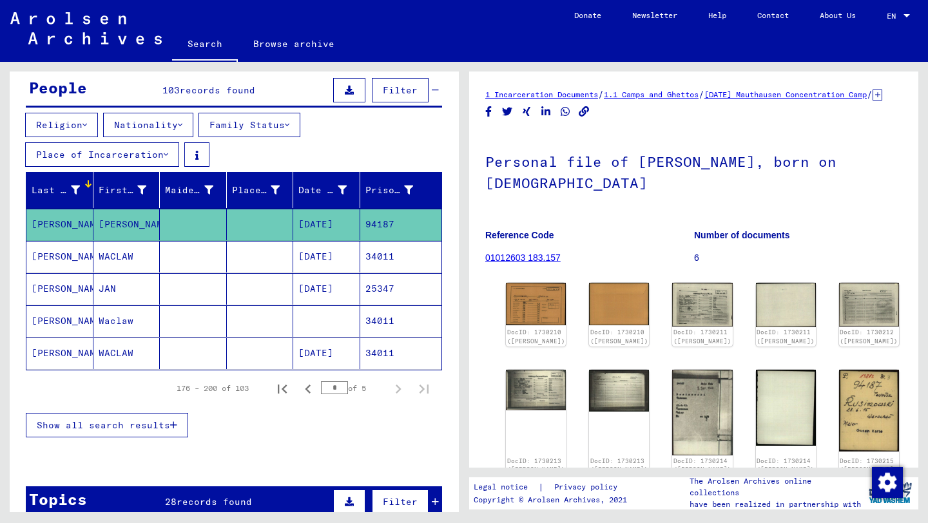
click at [340, 253] on mat-cell "[DATE]" at bounding box center [326, 257] width 67 height 32
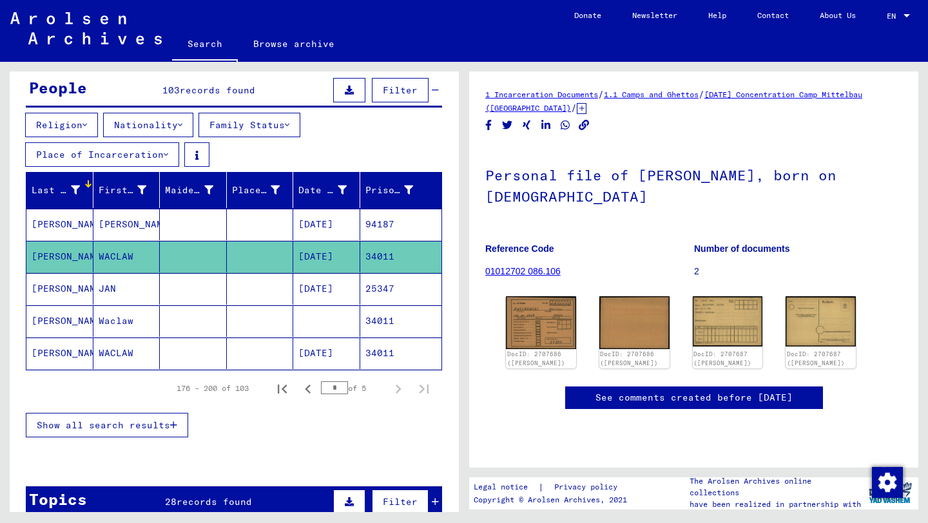
click at [332, 298] on mat-cell "[DATE]" at bounding box center [326, 289] width 67 height 32
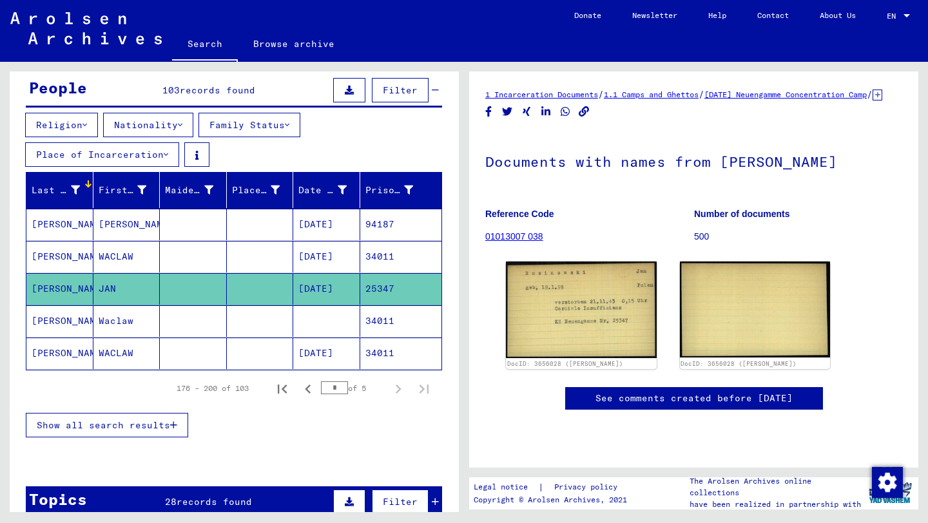
click at [328, 332] on mat-cell at bounding box center [326, 321] width 67 height 32
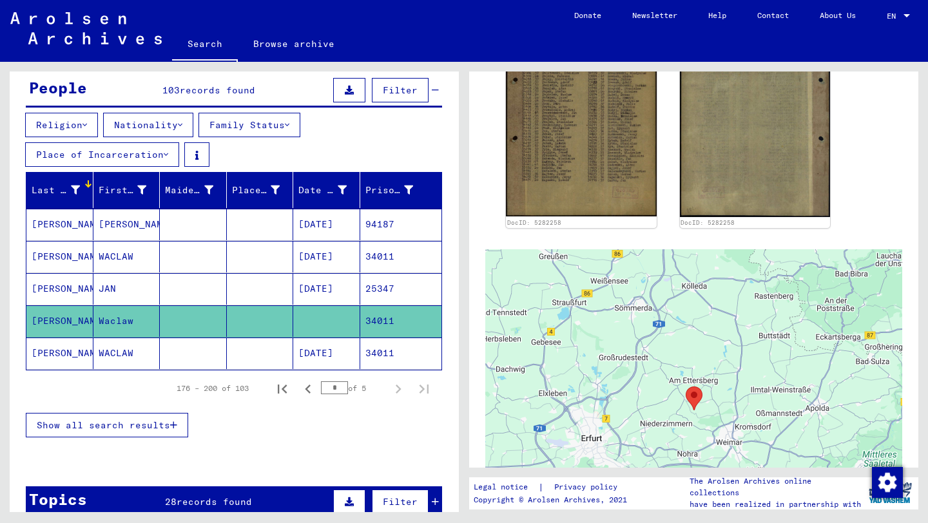
scroll to position [410, 0]
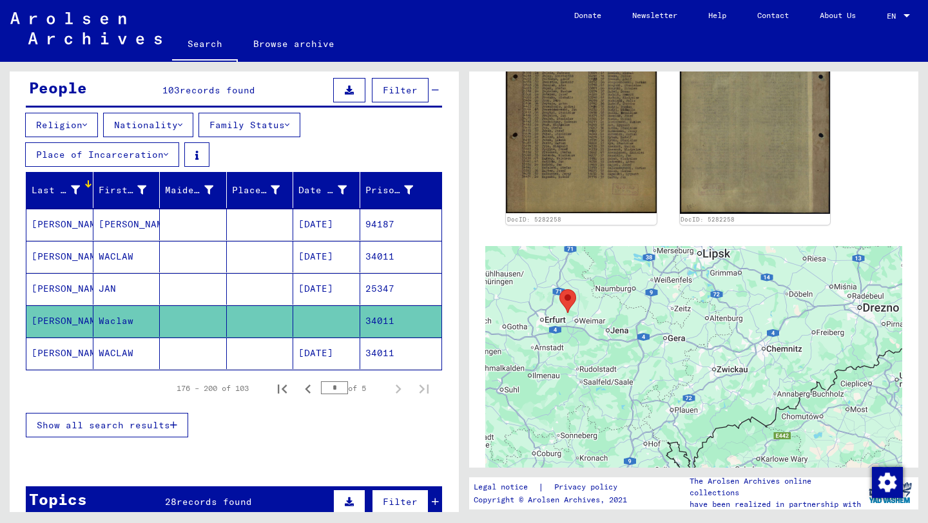
click at [306, 353] on mat-cell "[DATE]" at bounding box center [326, 354] width 67 height 32
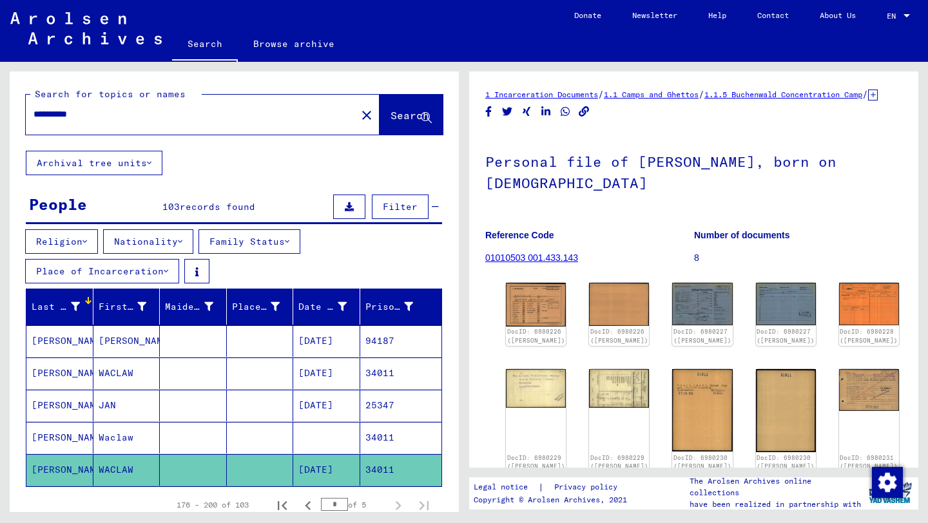
click at [75, 115] on input "**********" at bounding box center [191, 115] width 315 height 14
type input "**********"
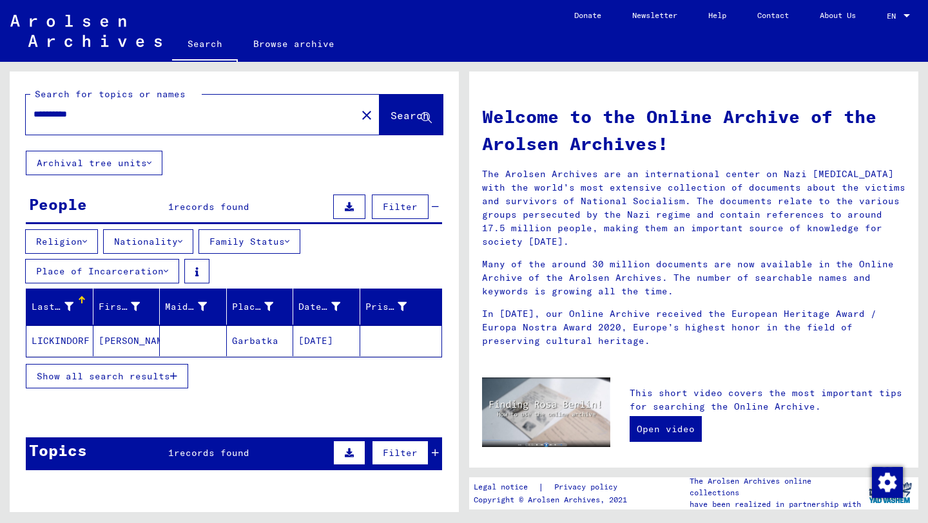
click at [63, 344] on mat-cell "LICKINDORF" at bounding box center [59, 340] width 67 height 31
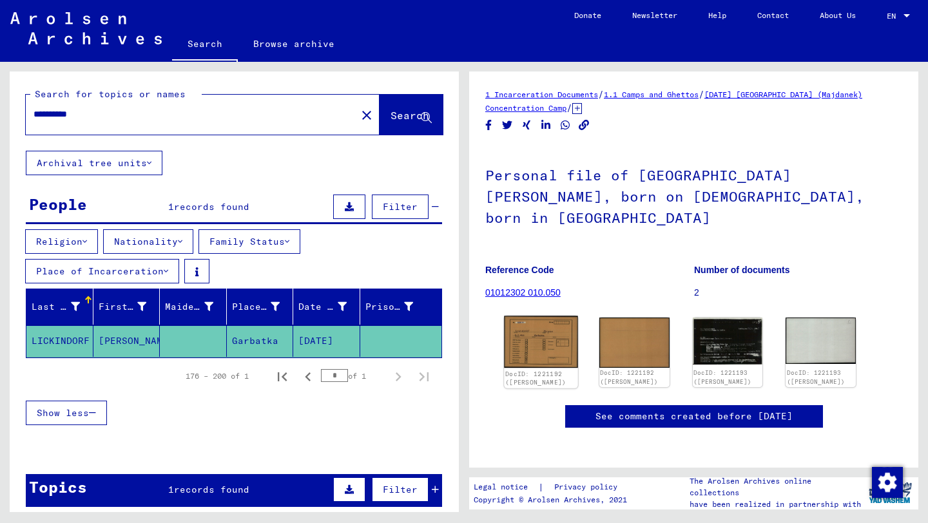
click at [533, 323] on img at bounding box center [540, 342] width 73 height 52
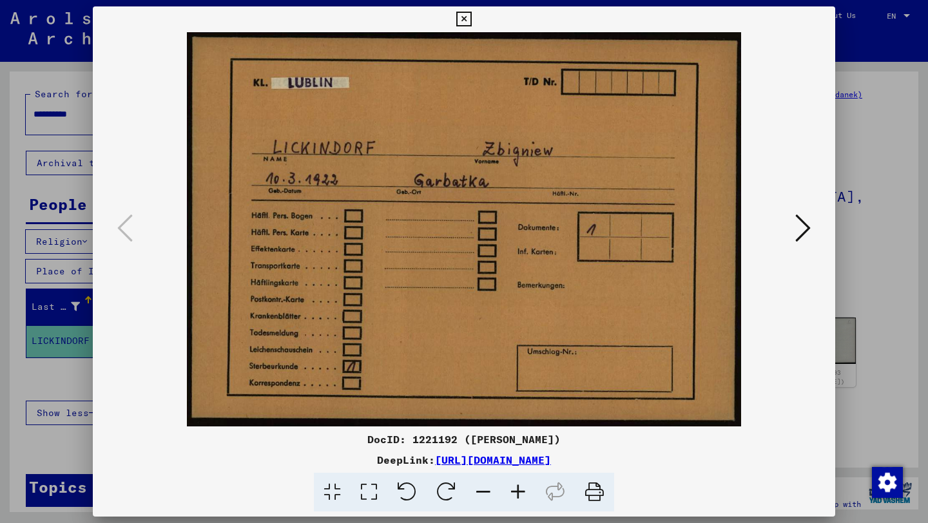
click at [795, 224] on icon at bounding box center [802, 228] width 15 height 31
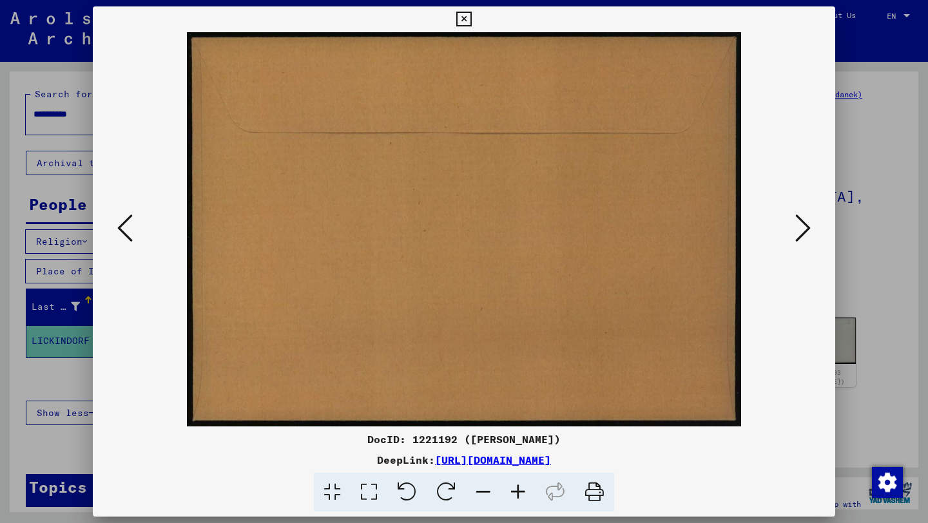
click at [795, 224] on icon at bounding box center [802, 228] width 15 height 31
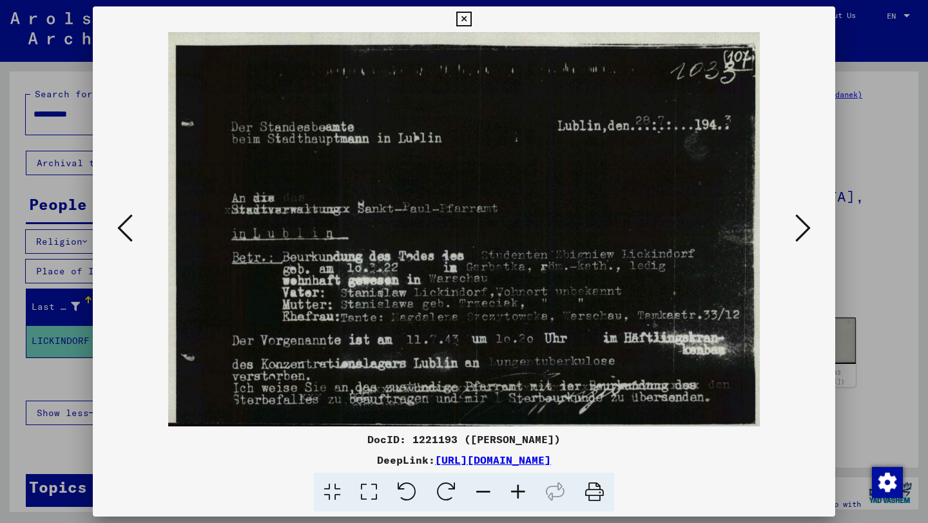
click at [795, 224] on icon at bounding box center [802, 228] width 15 height 31
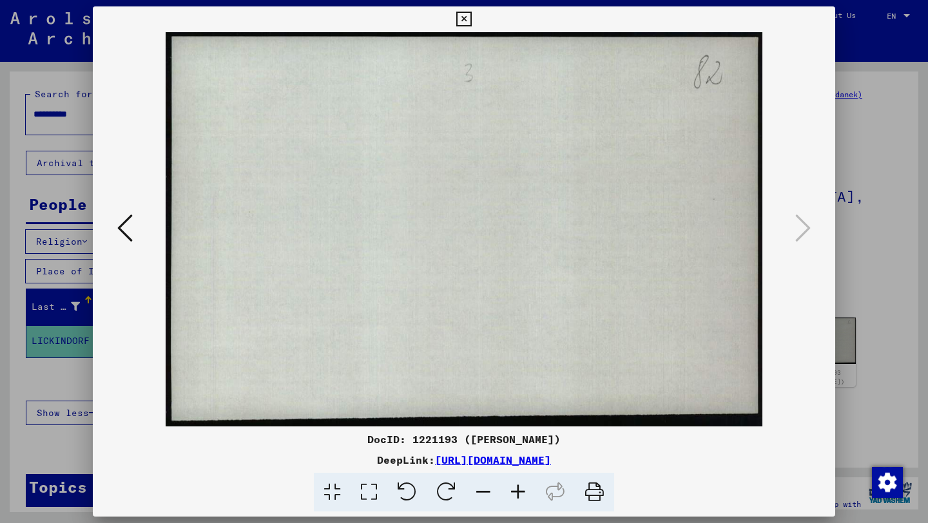
click at [815, 233] on div at bounding box center [464, 229] width 742 height 394
click at [459, 10] on button at bounding box center [463, 19] width 23 height 26
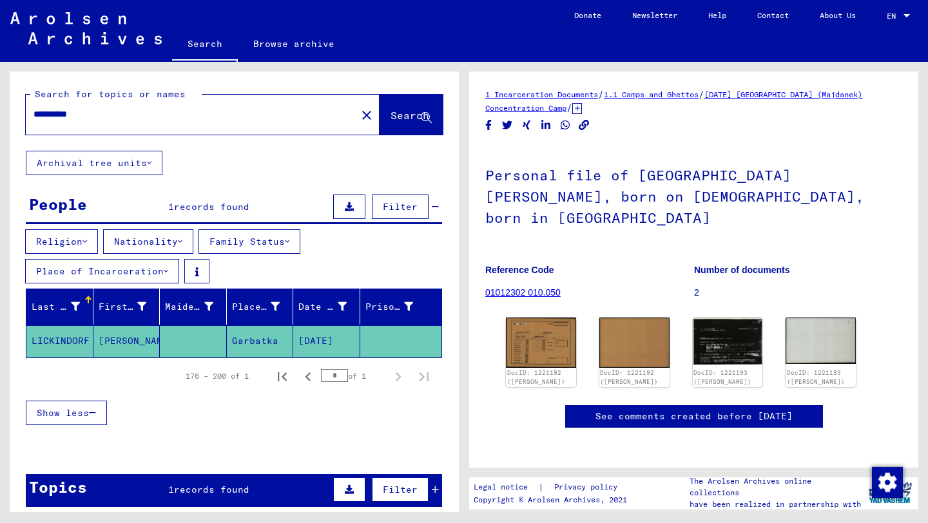
click at [61, 107] on div "**********" at bounding box center [187, 114] width 323 height 29
click at [81, 117] on input "**********" at bounding box center [191, 115] width 315 height 14
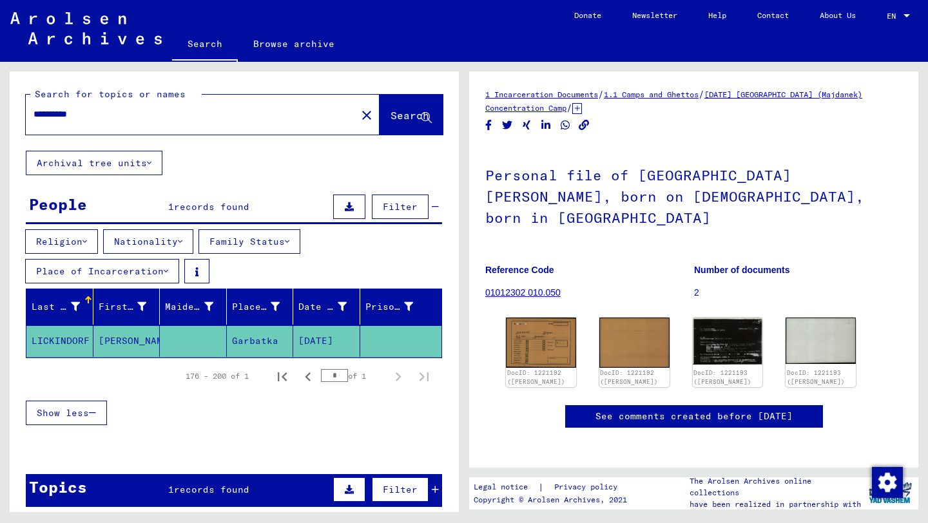
click at [81, 117] on input "**********" at bounding box center [191, 115] width 315 height 14
click at [72, 21] on img at bounding box center [85, 28] width 151 height 32
